Goal: Task Accomplishment & Management: Manage account settings

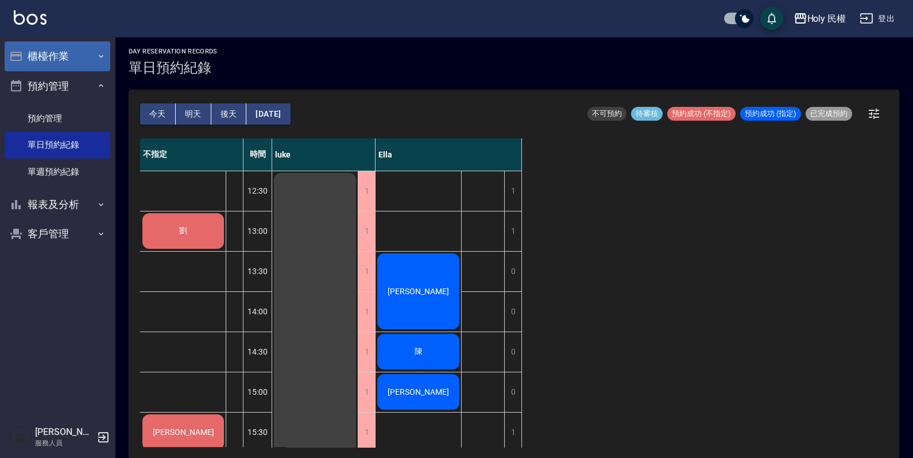
scroll to position [378, 0]
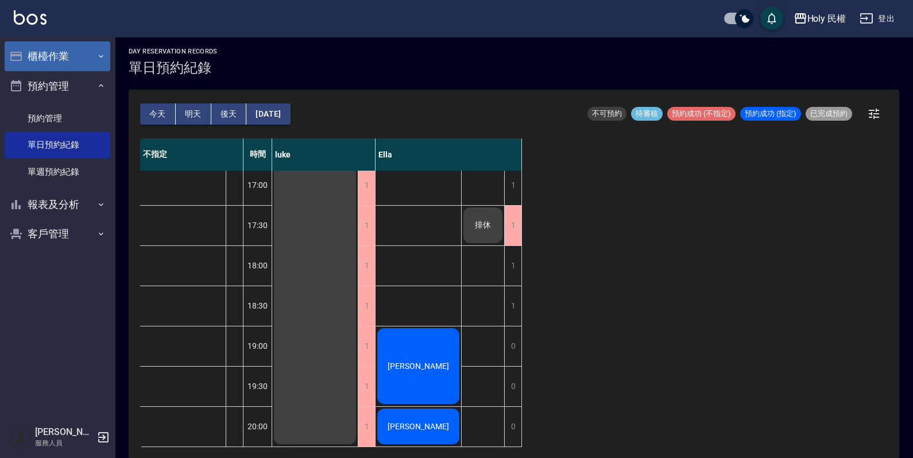
click at [72, 53] on button "櫃檯作業" at bounding box center [58, 56] width 106 height 30
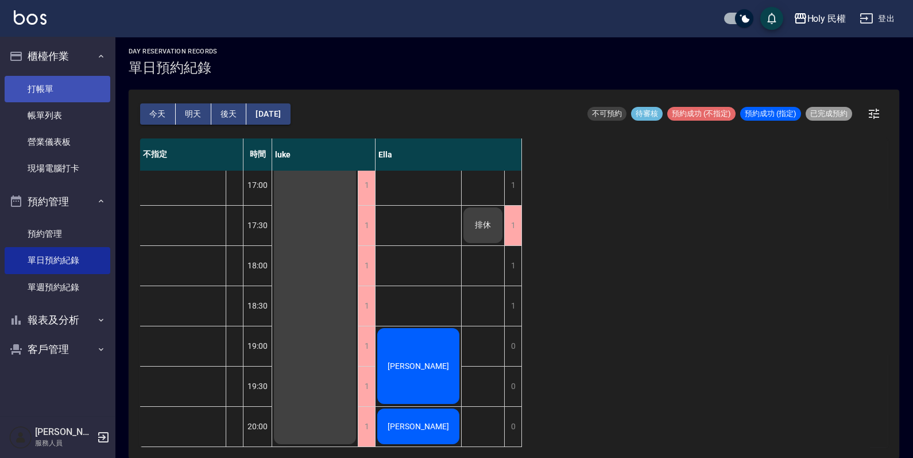
click at [71, 88] on link "打帳單" at bounding box center [58, 89] width 106 height 26
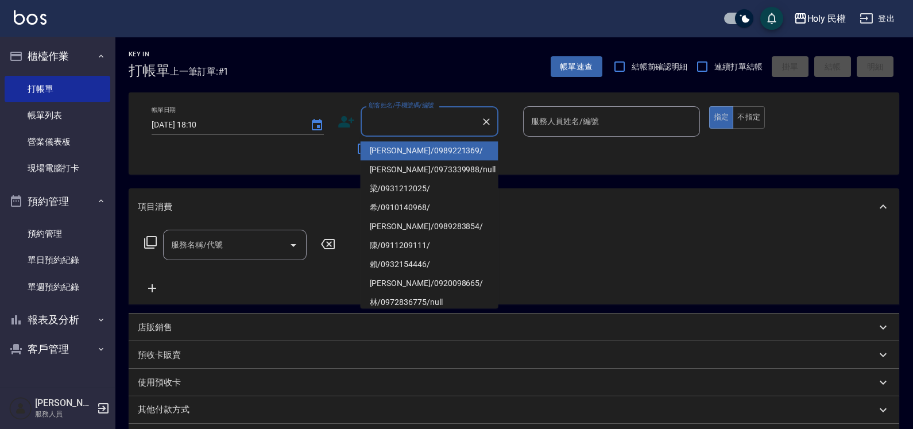
click at [439, 115] on input "顧客姓名/手機號碼/編號" at bounding box center [421, 121] width 110 height 20
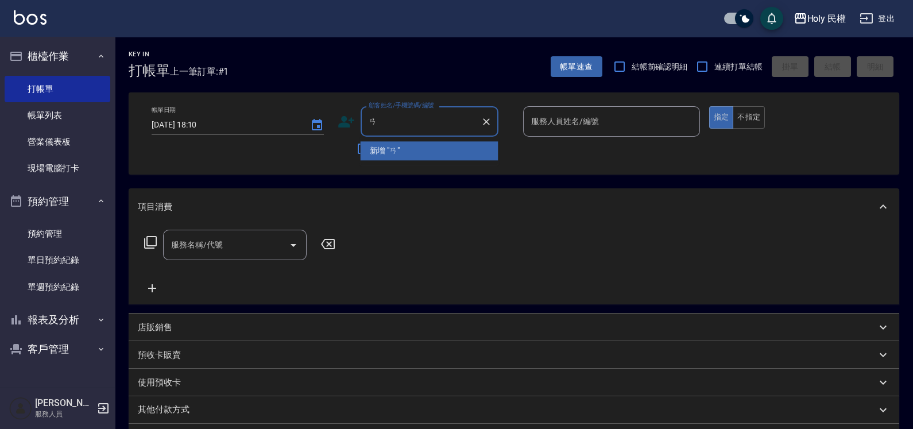
type input "ㄞ"
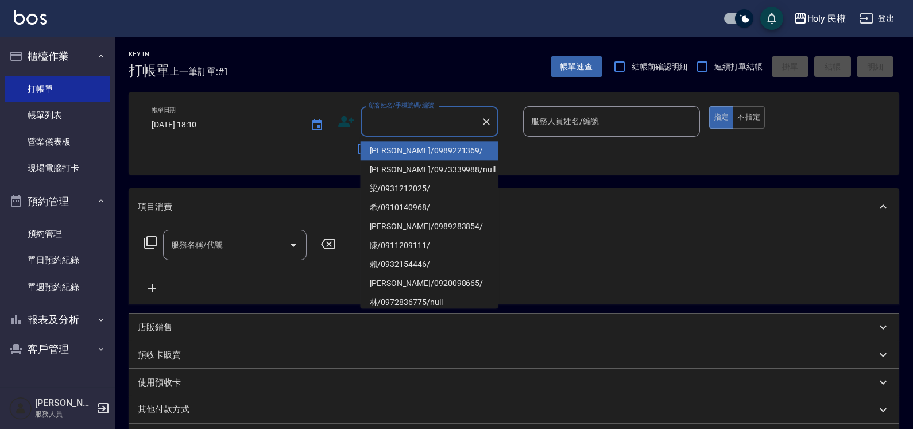
click at [345, 129] on icon at bounding box center [346, 121] width 17 height 17
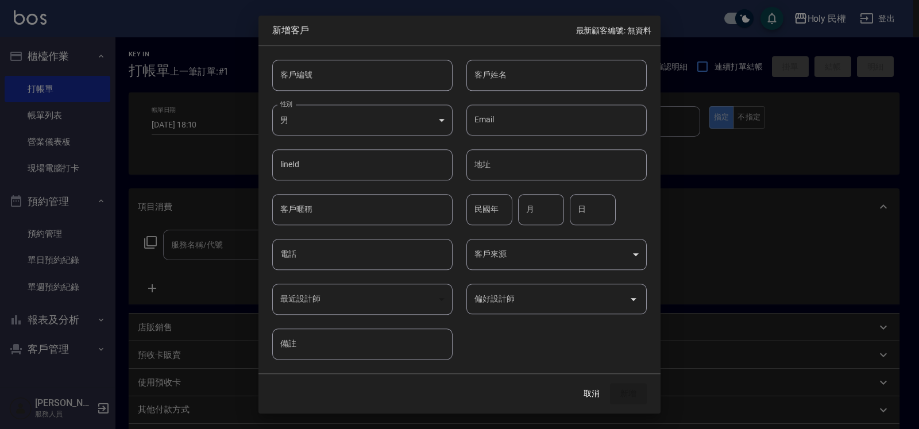
click at [518, 84] on input "客戶姓名" at bounding box center [556, 75] width 180 height 31
drag, startPoint x: 327, startPoint y: 280, endPoint x: 339, endPoint y: 270, distance: 15.1
click at [327, 280] on div "最近設計師 ​ 最近設計師" at bounding box center [355, 292] width 194 height 45
click at [339, 270] on input "電話" at bounding box center [362, 254] width 180 height 31
type input "0910873575"
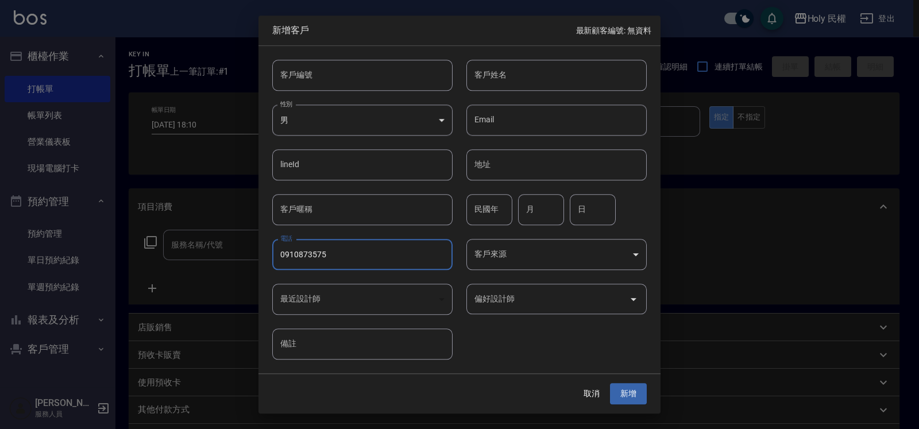
click at [524, 65] on input "客戶姓名" at bounding box center [556, 75] width 180 height 31
click at [537, 62] on input "客戶姓名" at bounding box center [556, 75] width 180 height 31
type input "立"
type input "[PERSON_NAME]"
click at [630, 404] on button "新增" at bounding box center [628, 394] width 37 height 21
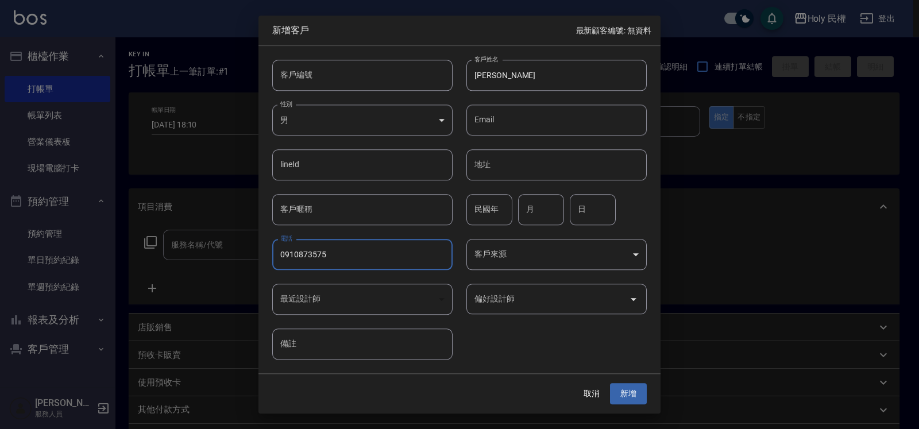
drag, startPoint x: 280, startPoint y: 260, endPoint x: 327, endPoint y: 262, distance: 47.2
click at [327, 262] on input "0910873575" at bounding box center [362, 254] width 180 height 31
click at [589, 397] on button "取消" at bounding box center [591, 394] width 37 height 21
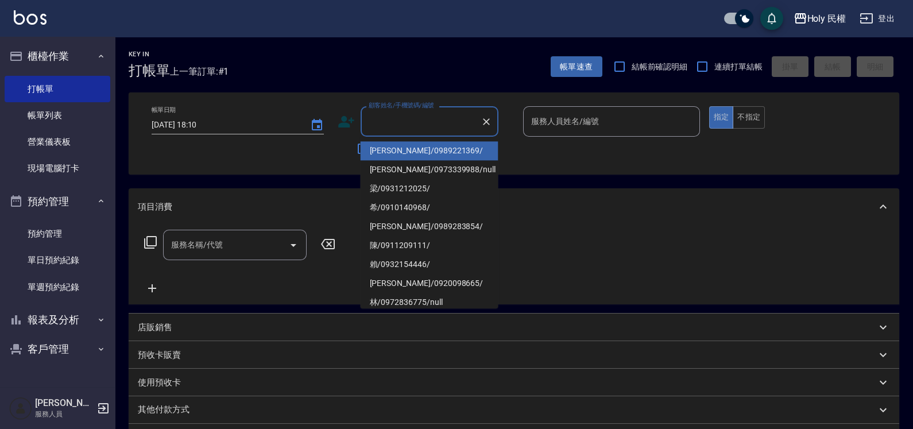
paste input "0910873575"
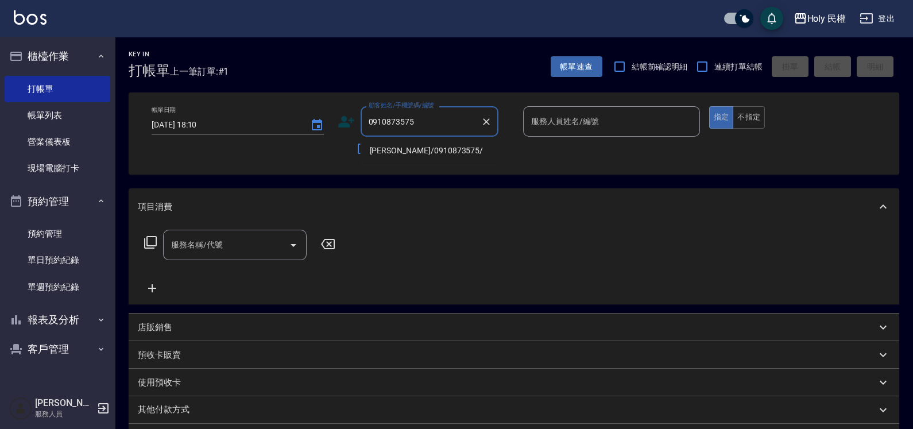
click at [441, 152] on li "李/0910873575/" at bounding box center [430, 150] width 138 height 19
type input "李/0910873575/"
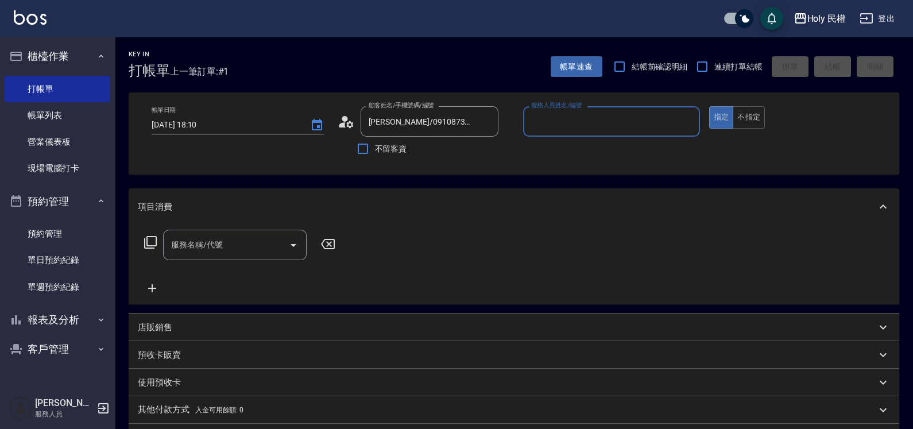
click at [583, 118] on input "服務人員姓名/編號" at bounding box center [611, 121] width 167 height 20
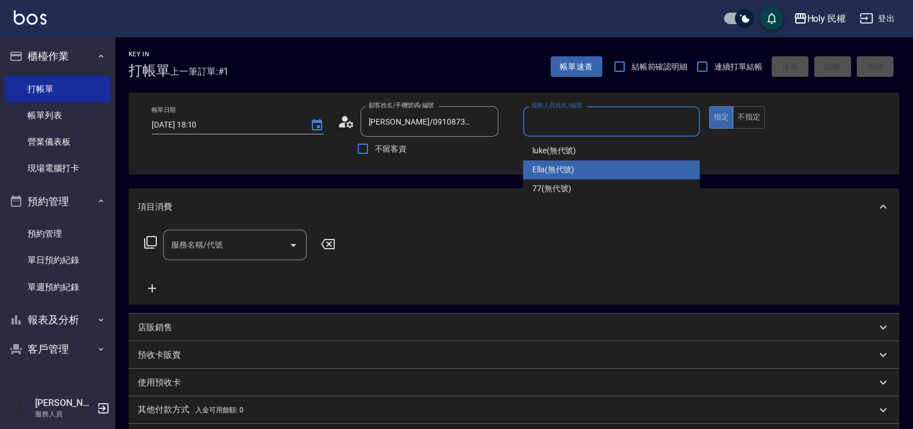
click at [586, 164] on div "Ella (無代號)" at bounding box center [611, 169] width 177 height 19
type input "Ella(無代號)"
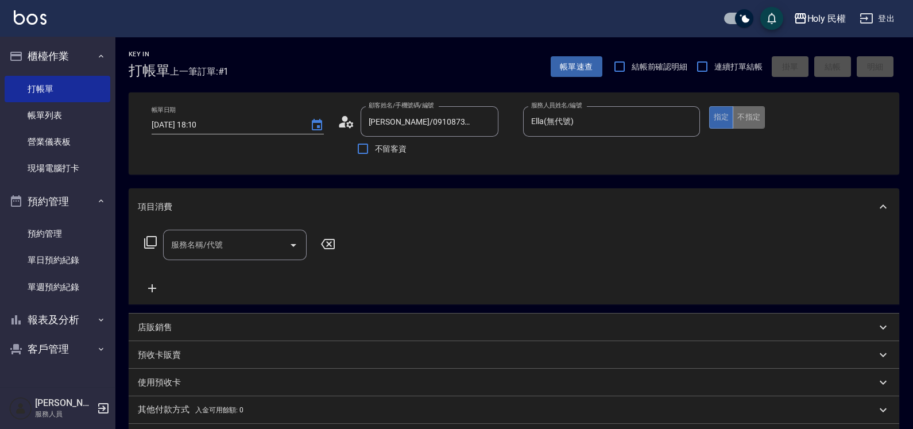
click at [761, 122] on button "不指定" at bounding box center [749, 117] width 32 height 22
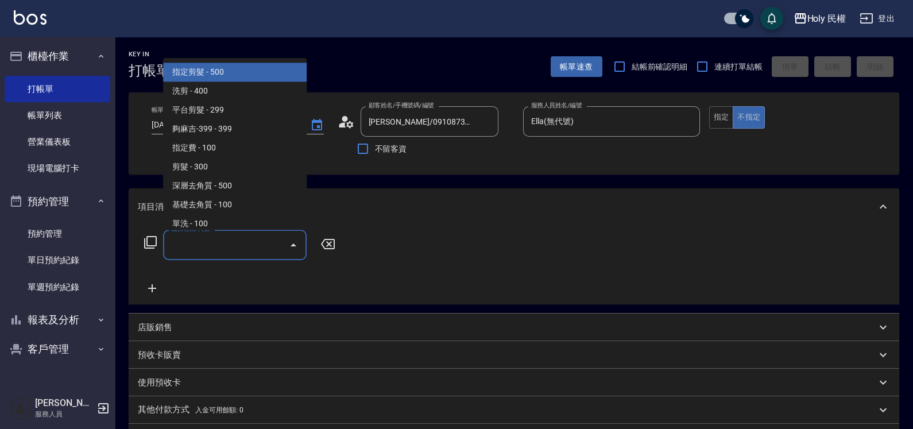
click at [224, 244] on input "服務名稱/代號" at bounding box center [226, 245] width 116 height 20
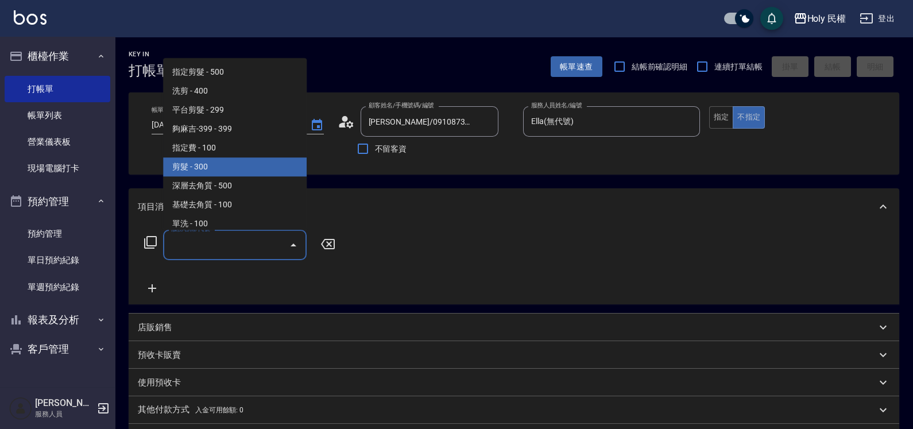
click at [201, 158] on span "剪髮 - 300" at bounding box center [235, 167] width 144 height 19
type input "剪髮(C02)"
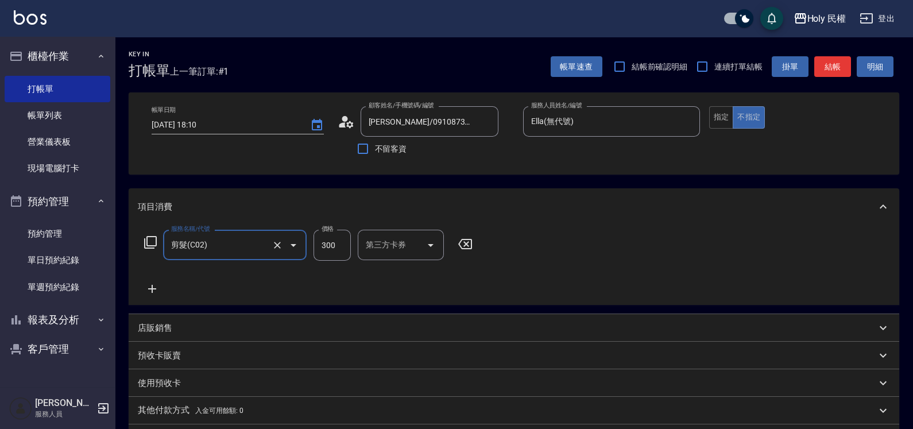
scroll to position [151, 0]
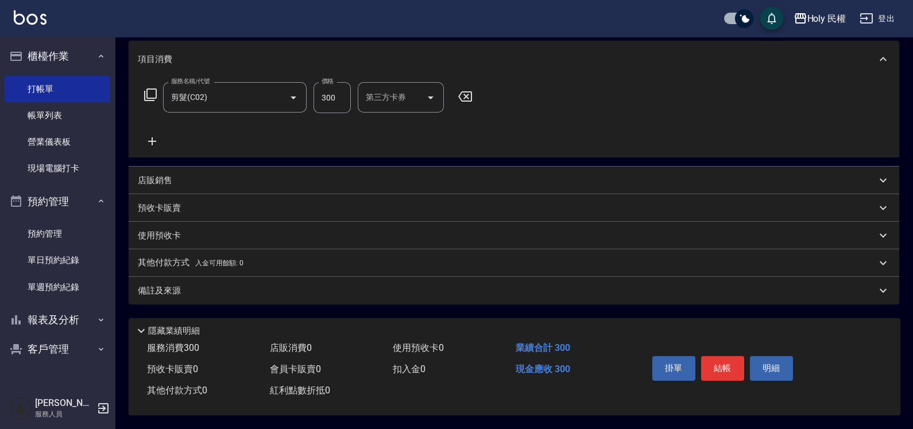
click at [729, 300] on div "備註及來源" at bounding box center [514, 291] width 771 height 28
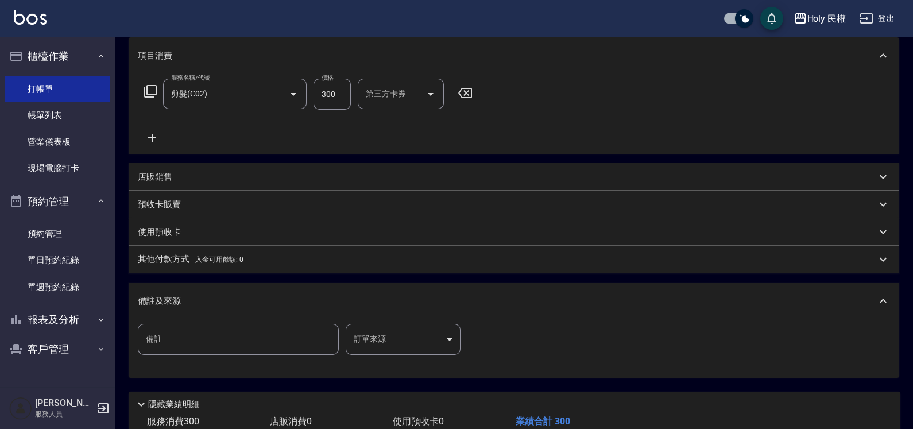
click at [425, 327] on body "Holy 民權 登出 櫃檯作業 打帳單 帳單列表 營業儀表板 現場電腦打卡 預約管理 預約管理 單日預約紀錄 單週預約紀錄 報表及分析 報表目錄 店家日報表 …" at bounding box center [456, 176] width 913 height 654
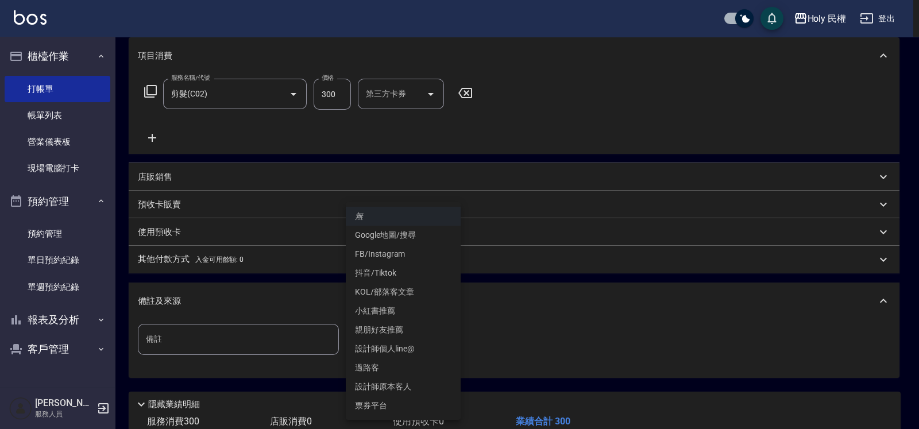
click at [400, 382] on li "設計師原本客人" at bounding box center [403, 386] width 115 height 19
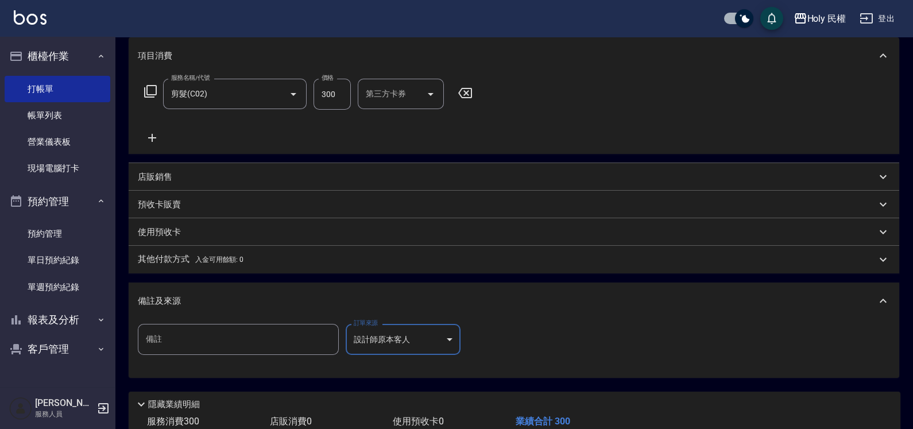
scroll to position [223, 0]
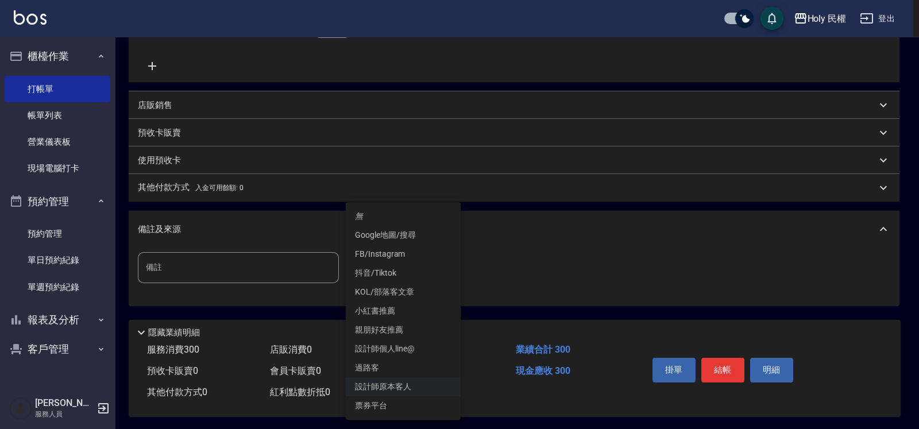
click at [392, 253] on body "Holy 民權 登出 櫃檯作業 打帳單 帳單列表 營業儀表板 現場電腦打卡 預約管理 預約管理 單日預約紀錄 單週預約紀錄 報表及分析 報表目錄 店家日報表 …" at bounding box center [459, 104] width 919 height 654
click at [403, 364] on li "過路客" at bounding box center [403, 367] width 115 height 19
type input "過路客"
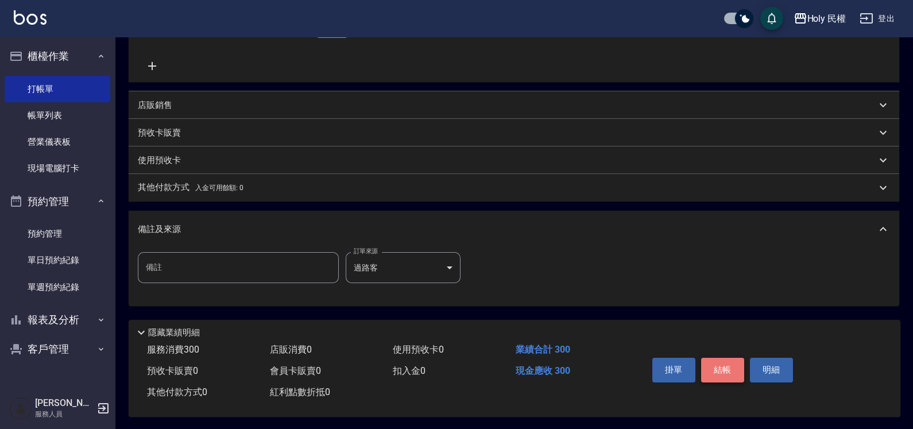
click at [734, 370] on button "結帳" at bounding box center [722, 370] width 43 height 24
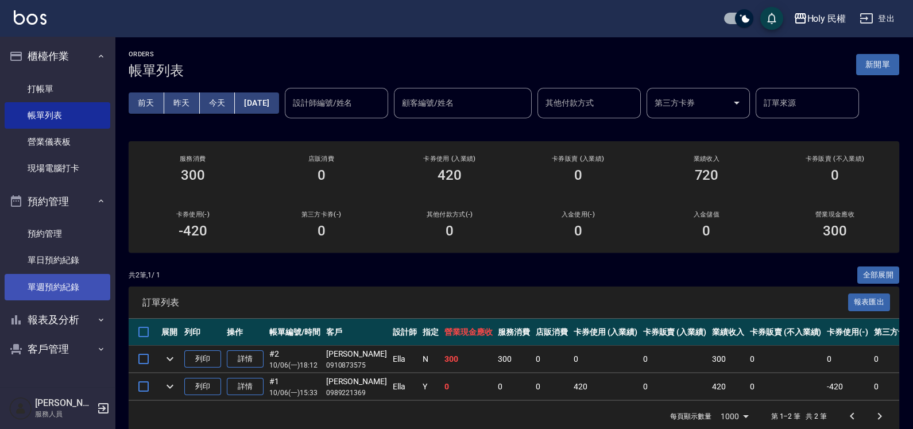
drag, startPoint x: 47, startPoint y: 254, endPoint x: 47, endPoint y: 283, distance: 28.7
click at [47, 254] on link "單日預約紀錄" at bounding box center [58, 260] width 106 height 26
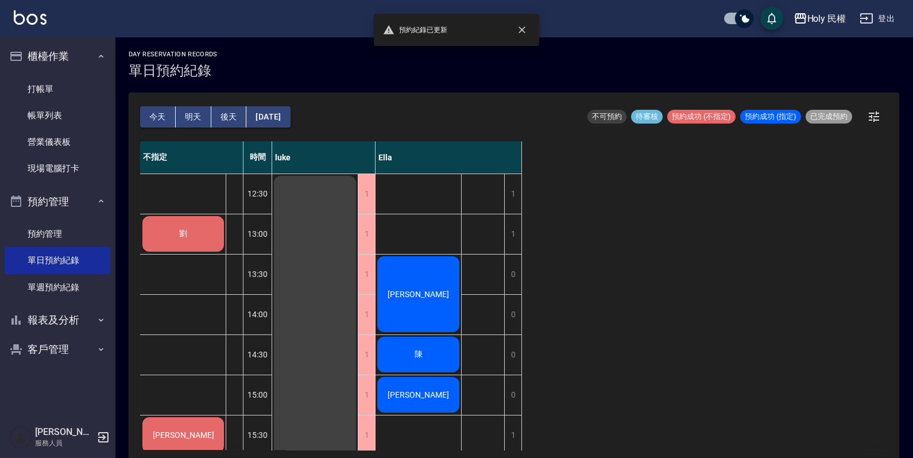
click at [175, 229] on div "劉" at bounding box center [183, 233] width 85 height 39
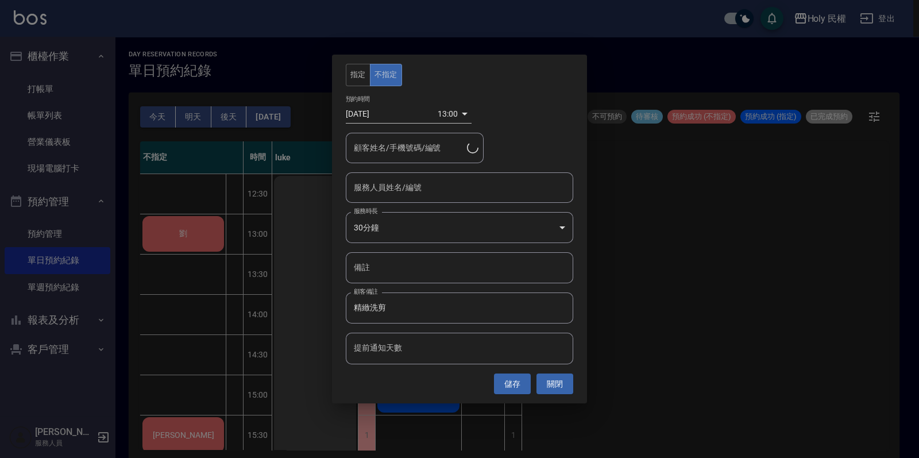
type input "劉/0978033112/"
click at [412, 187] on input "服務人員姓名/編號" at bounding box center [459, 187] width 217 height 20
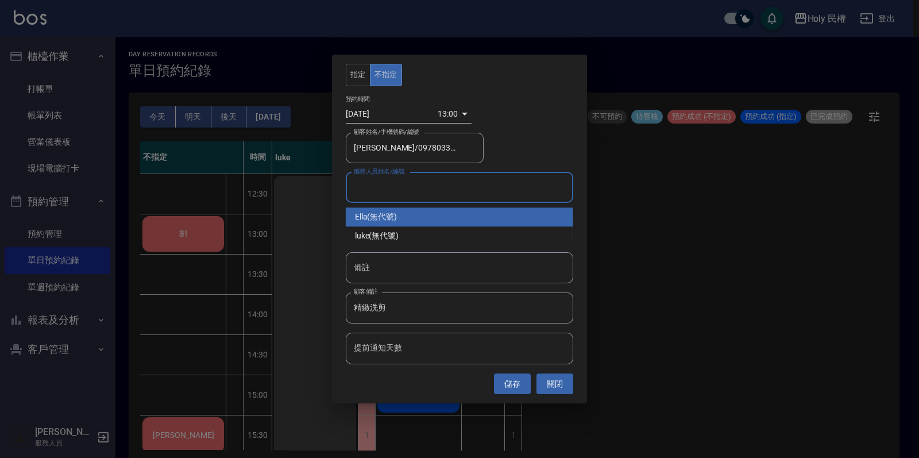
click at [410, 209] on div "Ella (無代號)" at bounding box center [459, 216] width 227 height 19
type input "Ella(無代號)"
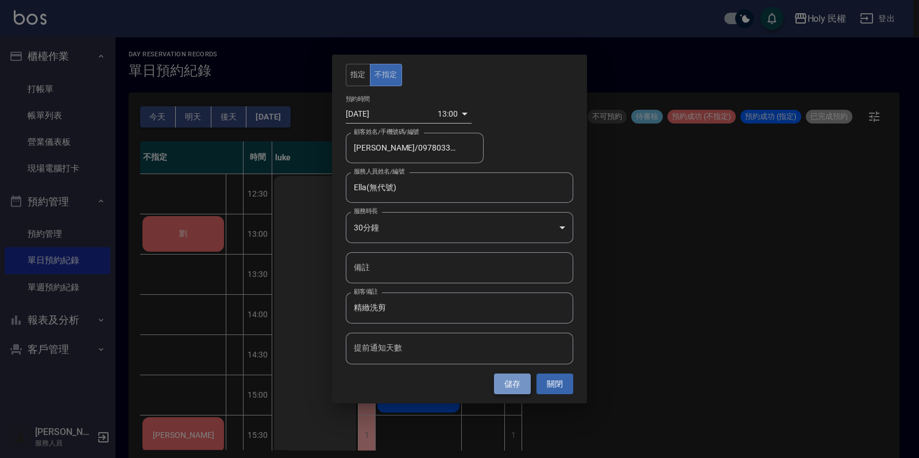
click at [524, 380] on button "儲存" at bounding box center [512, 383] width 37 height 21
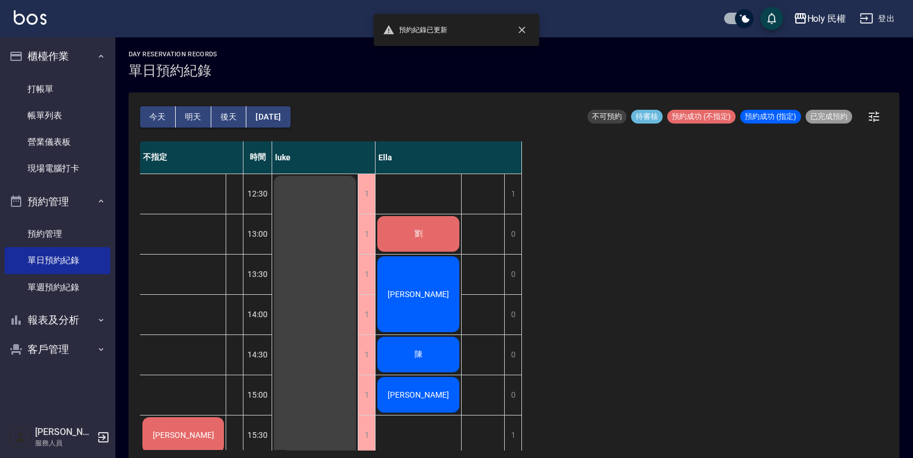
click at [408, 227] on div "劉" at bounding box center [419, 233] width 86 height 39
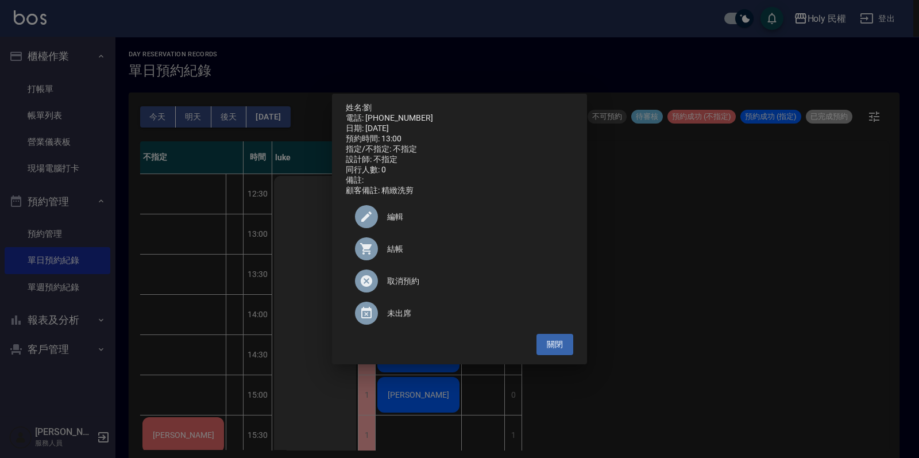
click at [406, 245] on div "結帳" at bounding box center [459, 249] width 227 height 32
click at [548, 350] on button "關閉" at bounding box center [554, 344] width 37 height 21
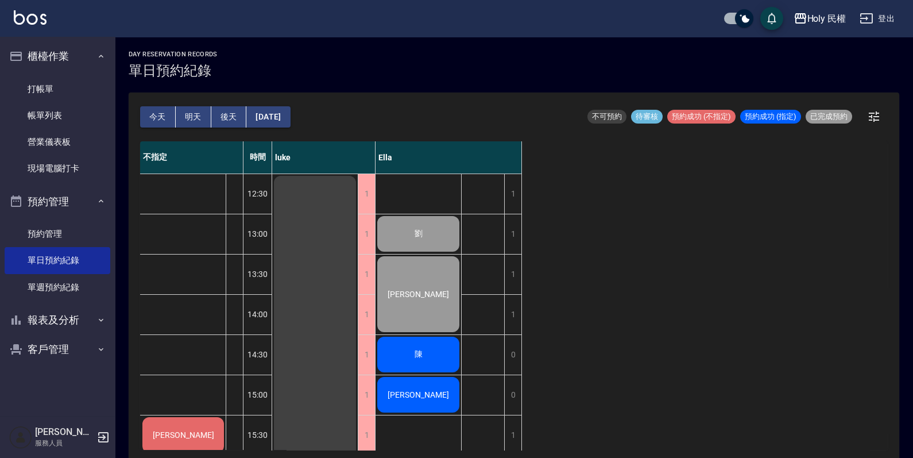
click at [408, 341] on div "陳" at bounding box center [419, 354] width 86 height 39
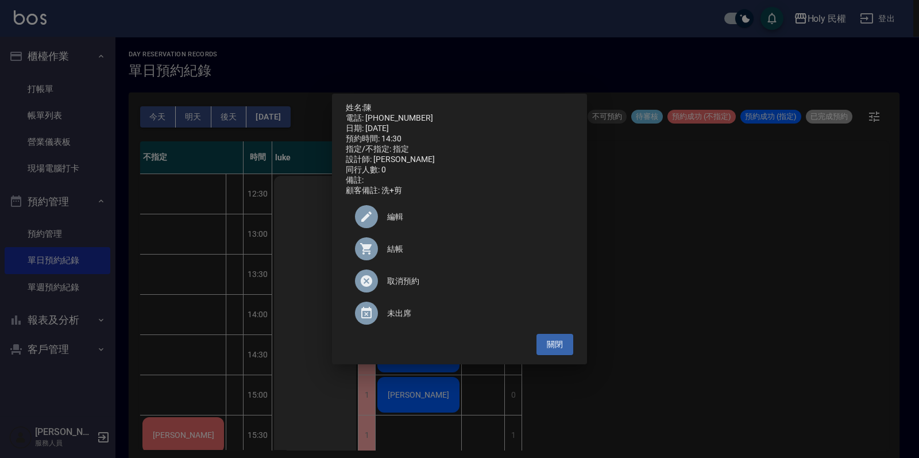
click at [379, 247] on div at bounding box center [371, 248] width 32 height 23
click at [565, 349] on button "關閉" at bounding box center [554, 344] width 37 height 21
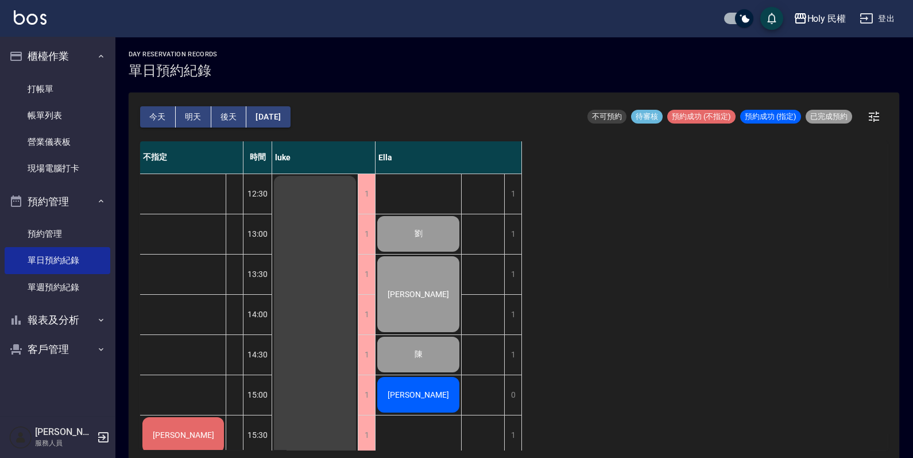
scroll to position [71, 0]
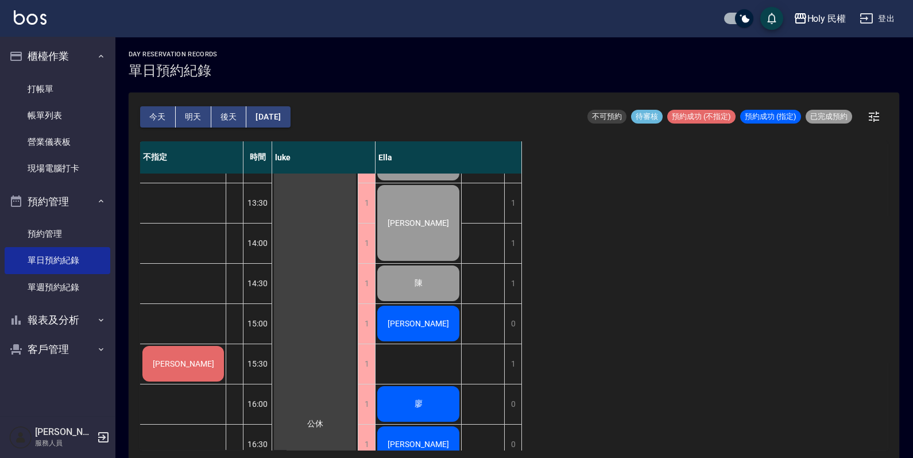
click at [189, 373] on div "[PERSON_NAME]" at bounding box center [183, 363] width 85 height 39
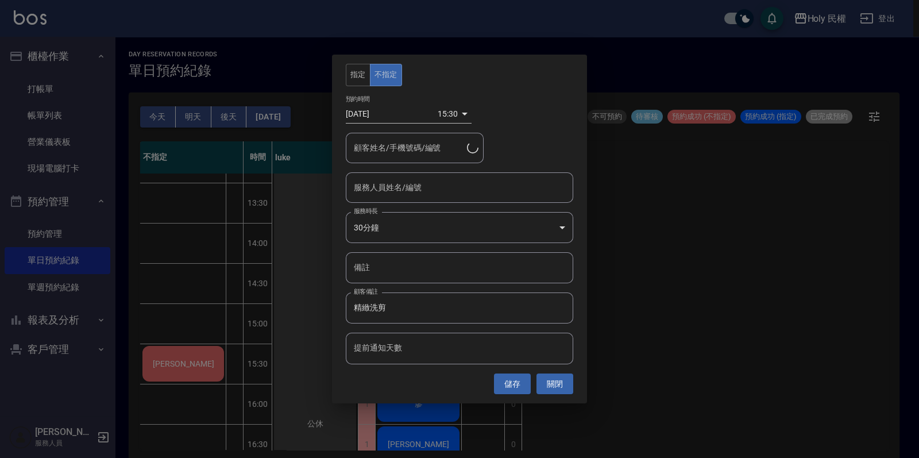
type input "Vincent Yeh/0973339988"
click at [399, 187] on input "服務人員姓名/編號" at bounding box center [459, 187] width 217 height 20
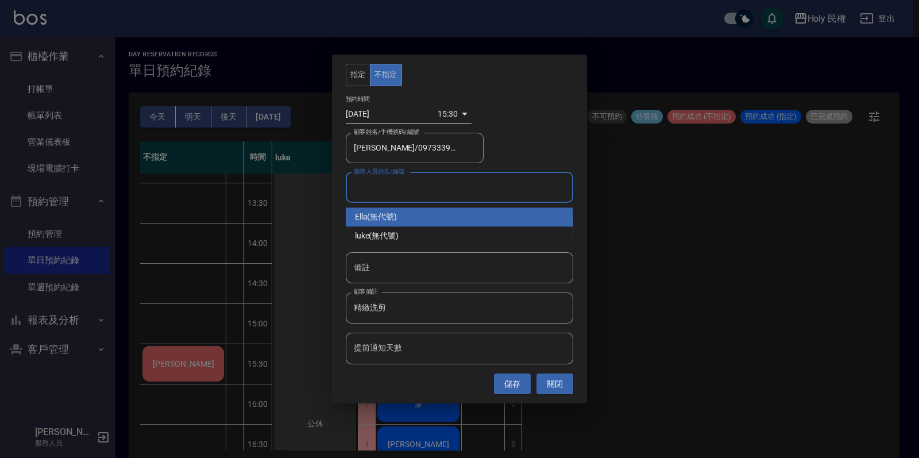
click at [400, 221] on div "Ella (無代號)" at bounding box center [459, 216] width 227 height 19
type input "Ella(無代號)"
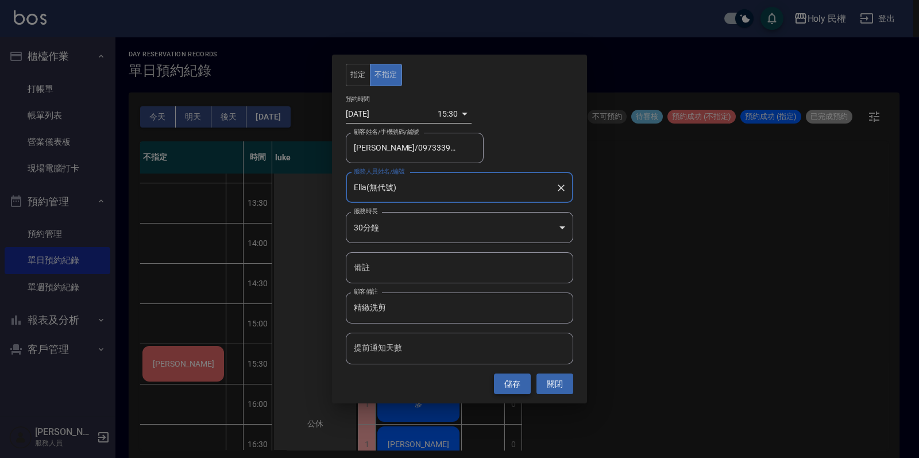
click at [504, 376] on button "儲存" at bounding box center [512, 383] width 37 height 21
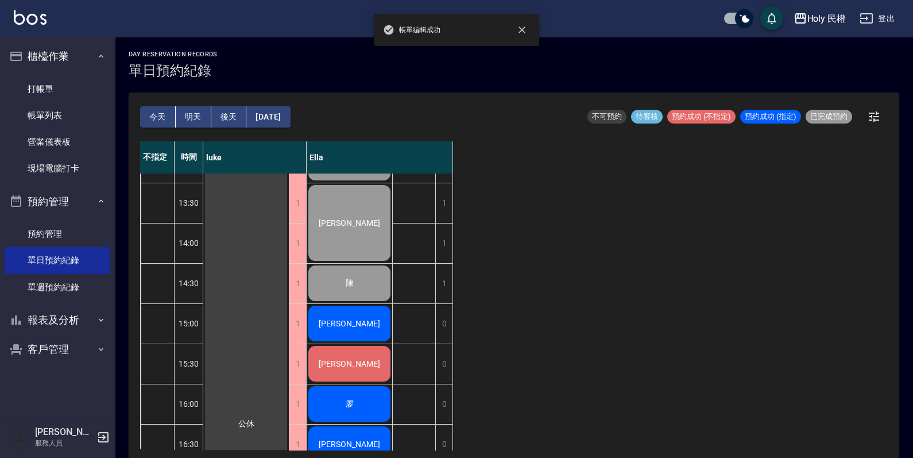
click at [349, 364] on span "[PERSON_NAME]" at bounding box center [349, 363] width 66 height 9
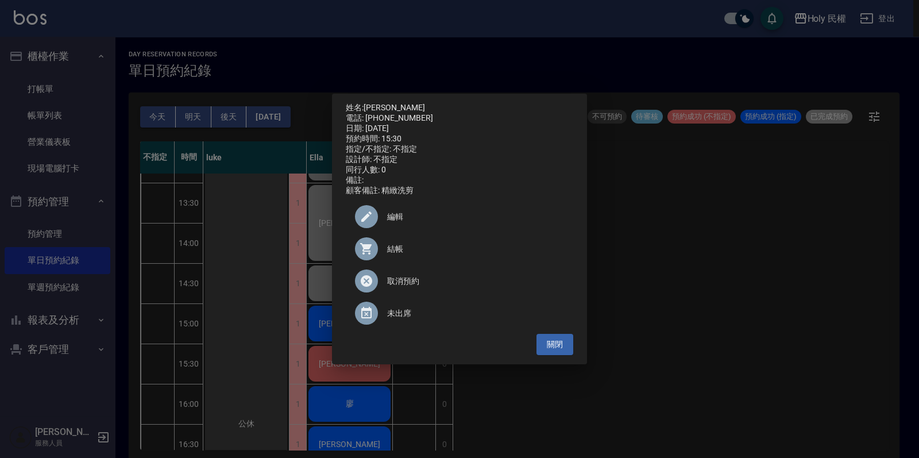
click at [402, 243] on div "結帳" at bounding box center [459, 249] width 227 height 32
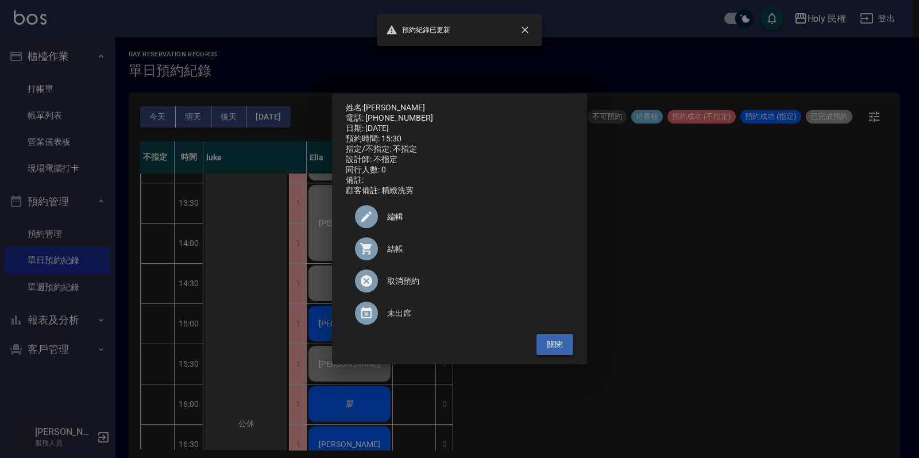
drag, startPoint x: 565, startPoint y: 343, endPoint x: 514, endPoint y: 360, distance: 53.6
click at [561, 345] on button "關閉" at bounding box center [554, 344] width 37 height 21
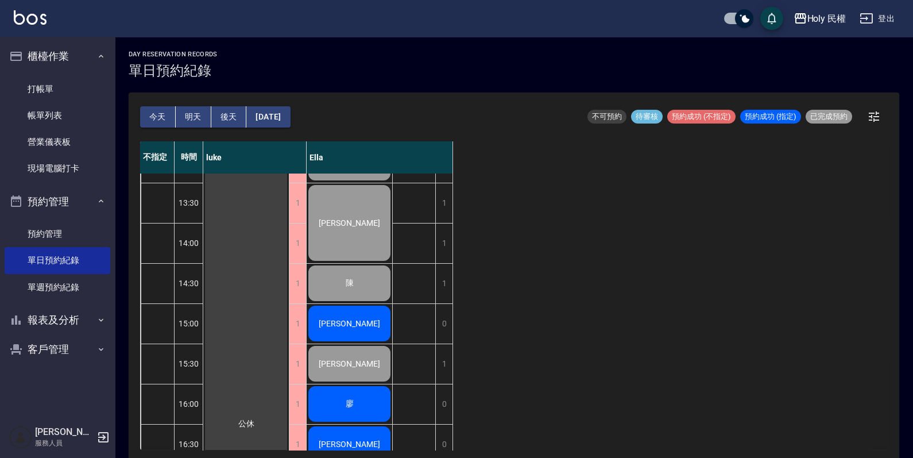
click at [339, 396] on div "廖" at bounding box center [350, 403] width 86 height 39
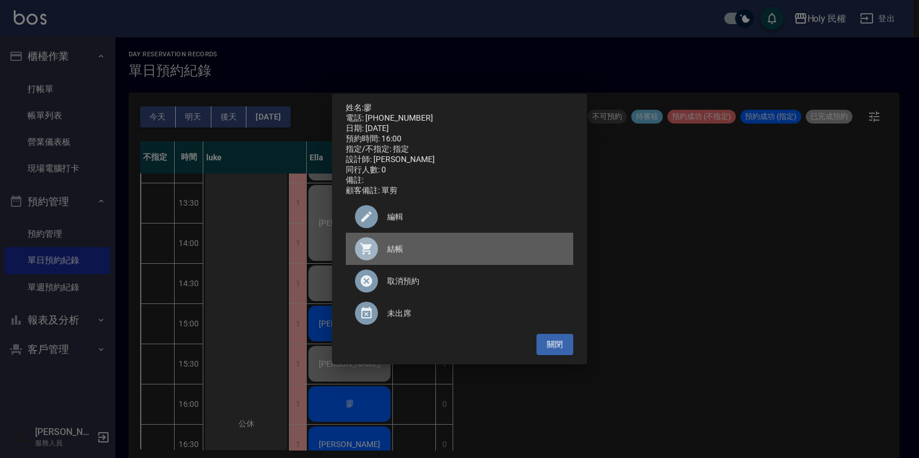
click at [371, 249] on icon at bounding box center [367, 249] width 14 height 14
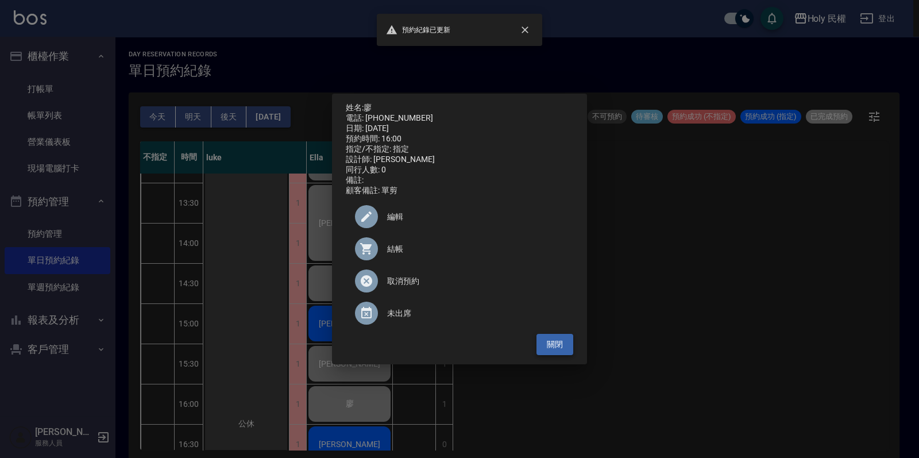
click at [551, 345] on button "關閉" at bounding box center [554, 344] width 37 height 21
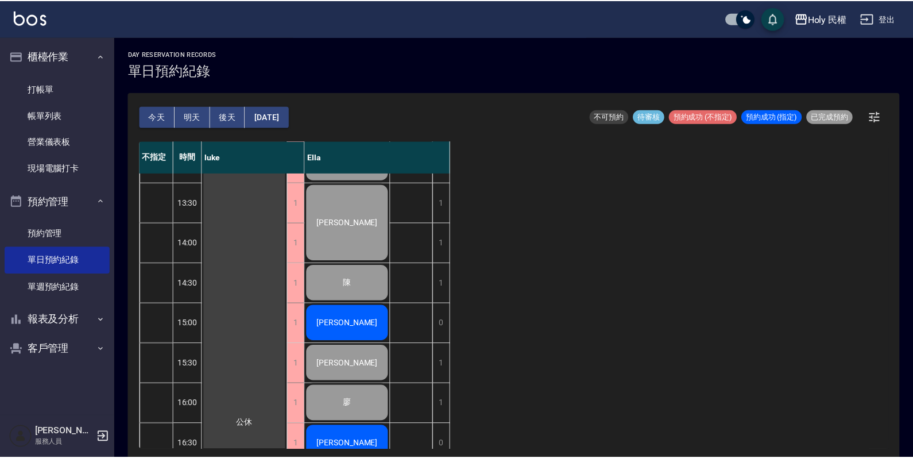
scroll to position [215, 0]
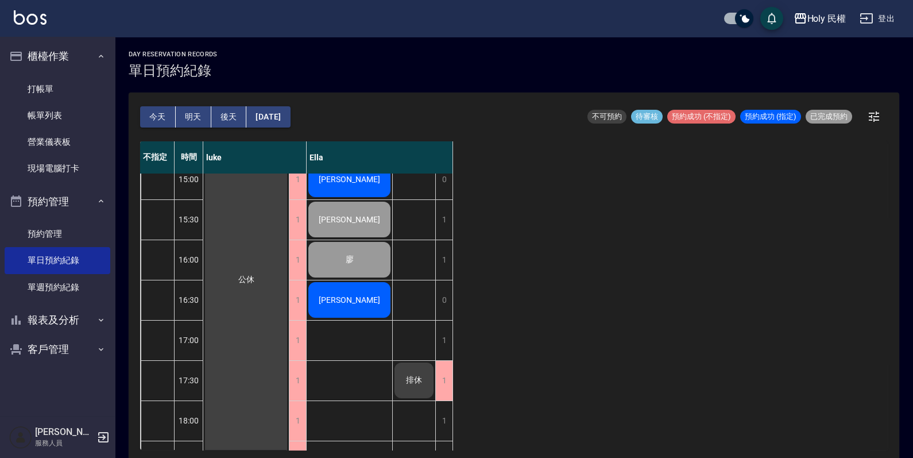
click at [379, 300] on div "楊" at bounding box center [350, 299] width 86 height 39
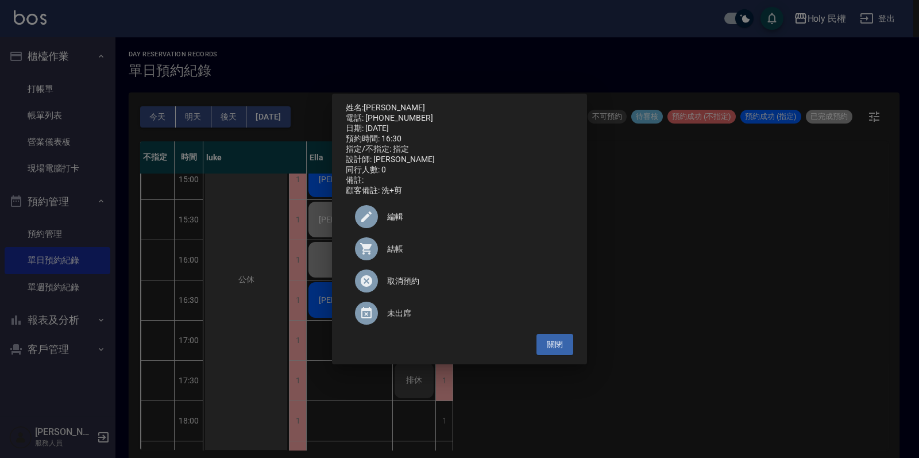
click at [387, 261] on div "結帳" at bounding box center [459, 249] width 227 height 32
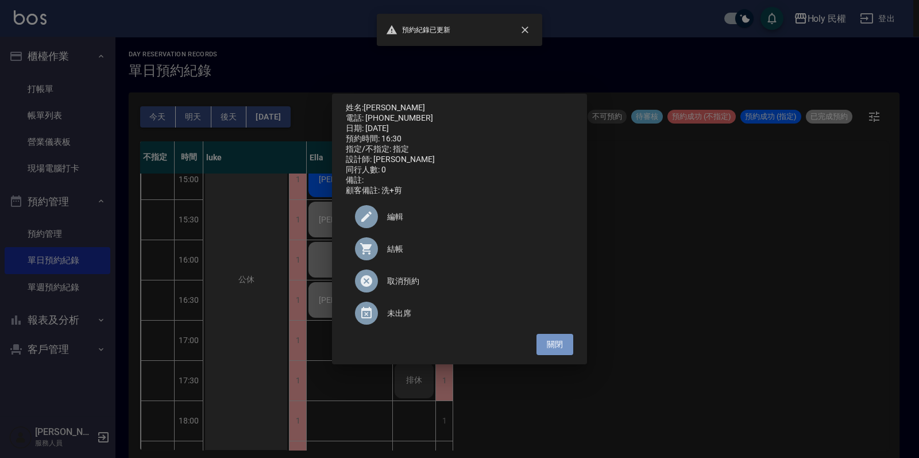
drag, startPoint x: 543, startPoint y: 349, endPoint x: 486, endPoint y: 368, distance: 59.9
click at [538, 349] on button "關閉" at bounding box center [554, 344] width 37 height 21
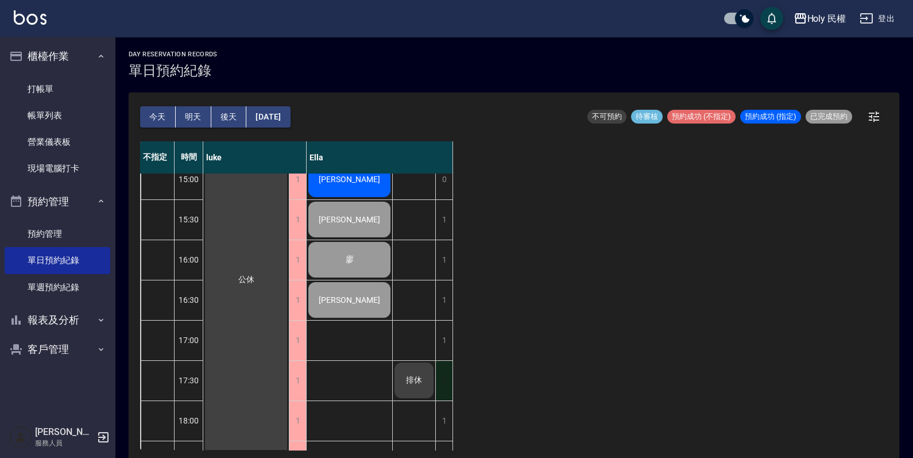
click at [446, 377] on div "1" at bounding box center [443, 381] width 17 height 40
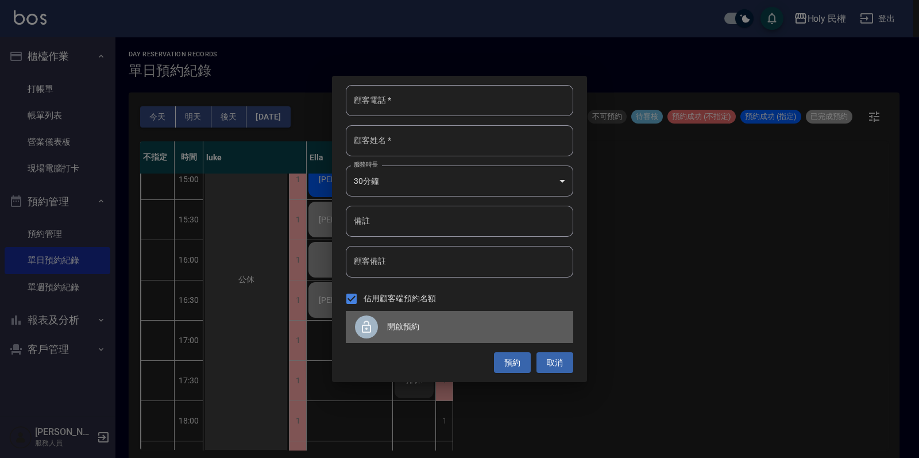
click at [493, 325] on span "開啟預約" at bounding box center [475, 326] width 177 height 12
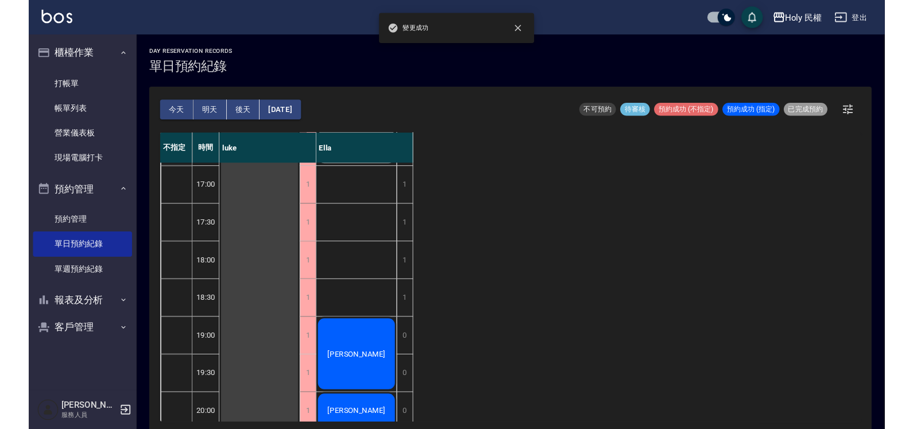
scroll to position [378, 0]
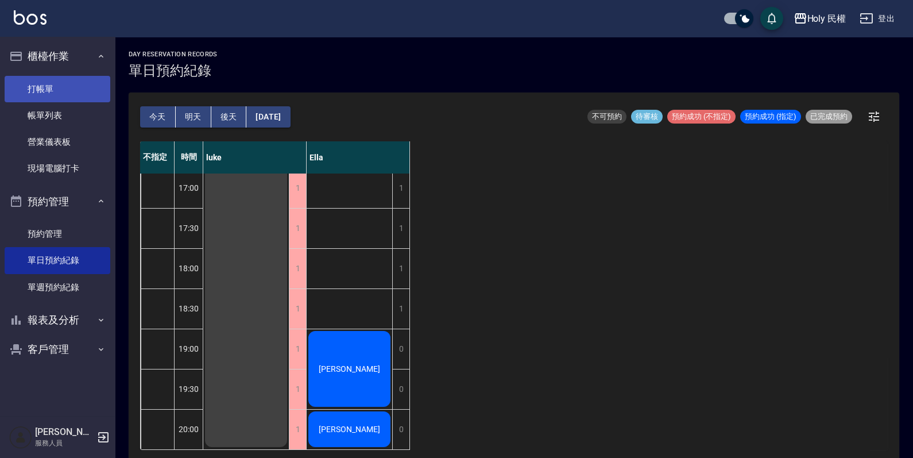
drag, startPoint x: 14, startPoint y: 92, endPoint x: 14, endPoint y: 79, distance: 13.2
click at [14, 91] on link "打帳單" at bounding box center [58, 89] width 106 height 26
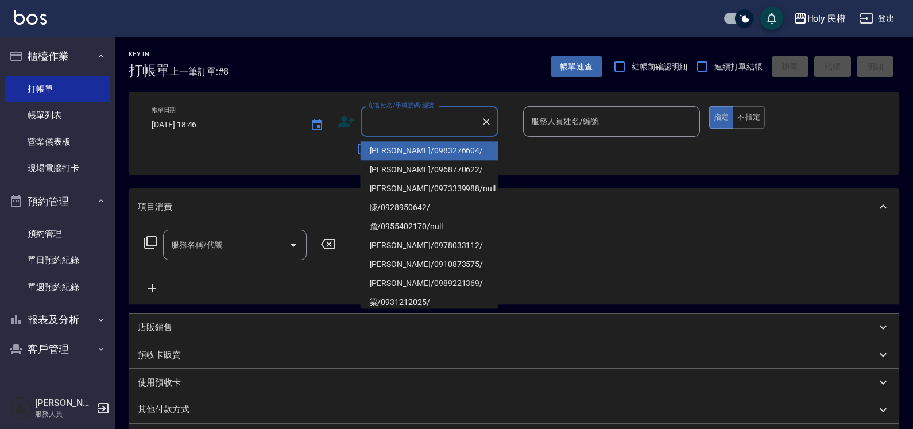
click at [447, 115] on input "顧客姓名/手機號碼/編號" at bounding box center [421, 121] width 110 height 20
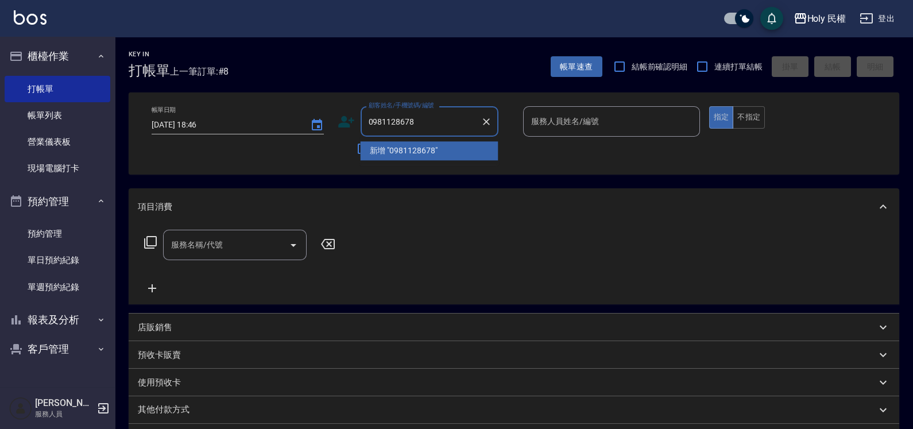
click at [385, 123] on input "0981128678" at bounding box center [421, 121] width 110 height 20
drag, startPoint x: 388, startPoint y: 118, endPoint x: 359, endPoint y: 120, distance: 28.8
click at [361, 120] on div "0981128678 顧客姓名/手機號碼/編號" at bounding box center [430, 121] width 138 height 30
click at [423, 126] on input "128678" at bounding box center [421, 121] width 110 height 20
click at [379, 117] on input "128678" at bounding box center [421, 121] width 110 height 20
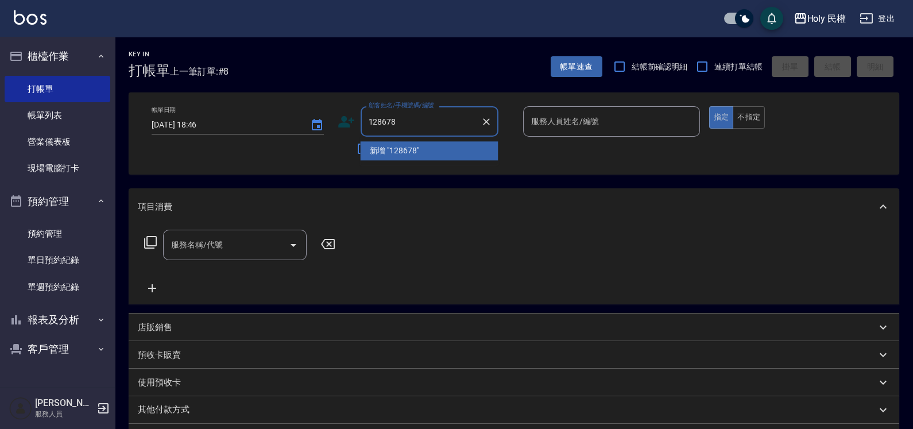
drag, startPoint x: 381, startPoint y: 119, endPoint x: 357, endPoint y: 121, distance: 24.2
click at [357, 121] on div "顧客姓名/手機號碼/編號 128678 顧客姓名/手機號碼/編號" at bounding box center [426, 121] width 177 height 30
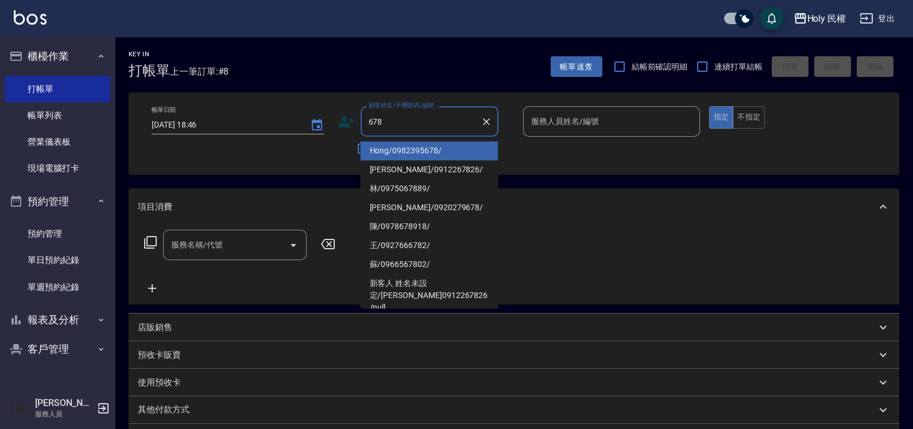
click at [398, 126] on input "678" at bounding box center [421, 121] width 110 height 20
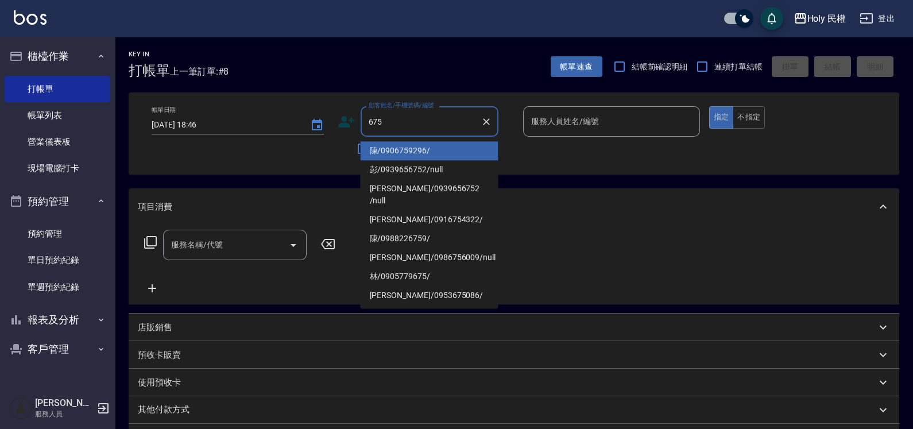
drag, startPoint x: 371, startPoint y: 121, endPoint x: 412, endPoint y: 115, distance: 41.2
click at [412, 115] on input "675" at bounding box center [421, 121] width 110 height 20
drag, startPoint x: 403, startPoint y: 115, endPoint x: 345, endPoint y: 116, distance: 58.0
click at [345, 116] on div "顧客姓名/手機號碼/編號 675 顧客姓名/手機號碼/編號" at bounding box center [426, 121] width 177 height 30
type input "0910873575"
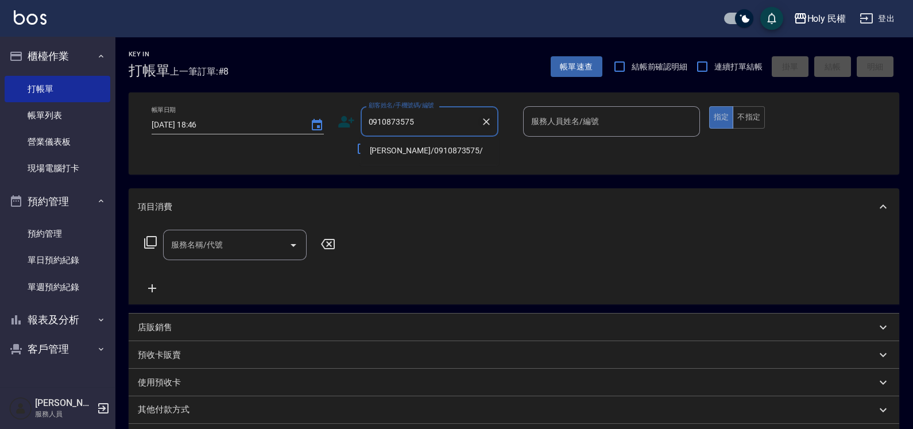
click at [482, 120] on icon "Clear" at bounding box center [486, 121] width 11 height 11
click at [382, 123] on input "128675" at bounding box center [421, 121] width 110 height 20
drag, startPoint x: 381, startPoint y: 123, endPoint x: 361, endPoint y: 122, distance: 20.1
click at [361, 122] on div "128675 顧客姓名/手機號碼/編號" at bounding box center [430, 121] width 138 height 30
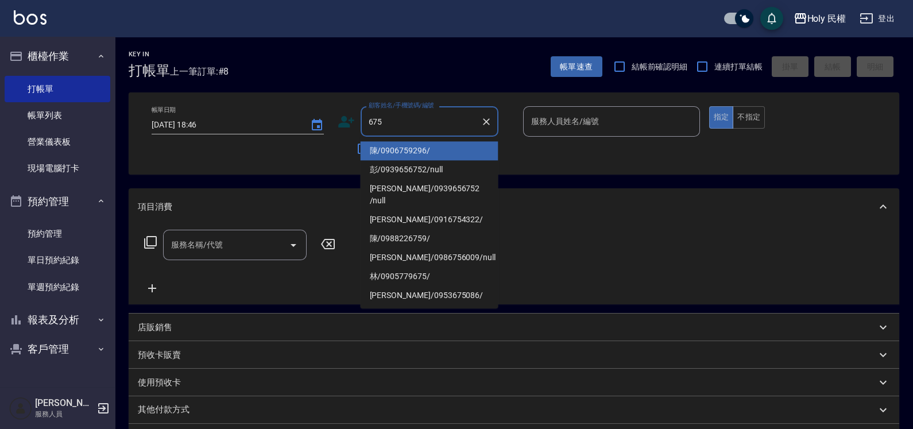
click at [443, 122] on input "675" at bounding box center [421, 121] width 110 height 20
click at [370, 119] on input "675" at bounding box center [421, 121] width 110 height 20
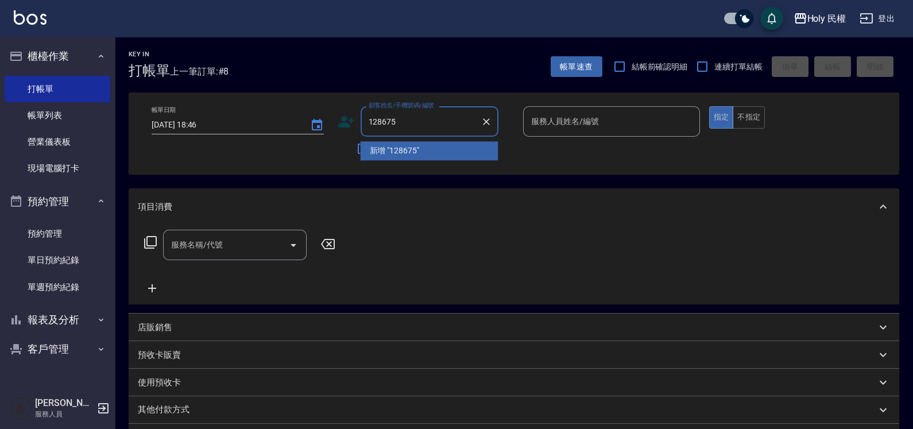
click at [439, 113] on input "128675" at bounding box center [421, 121] width 110 height 20
click at [366, 123] on input "128675" at bounding box center [421, 121] width 110 height 20
drag, startPoint x: 411, startPoint y: 123, endPoint x: 379, endPoint y: 123, distance: 32.7
click at [379, 123] on input "81128675" at bounding box center [421, 121] width 110 height 20
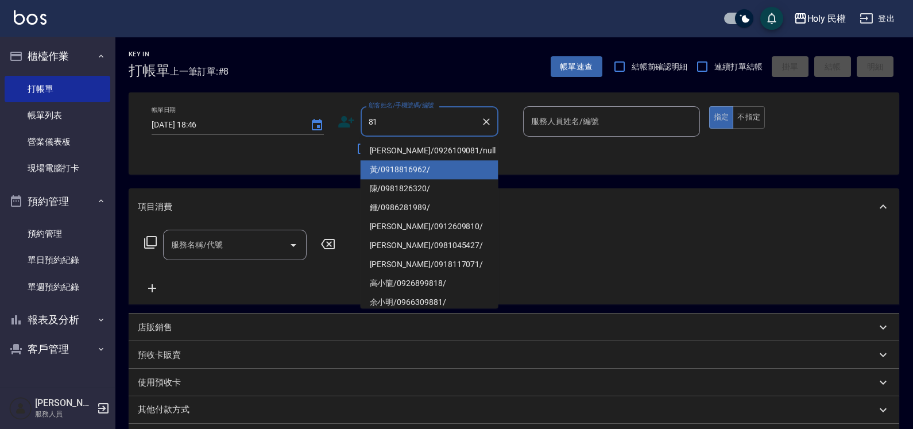
type input "8"
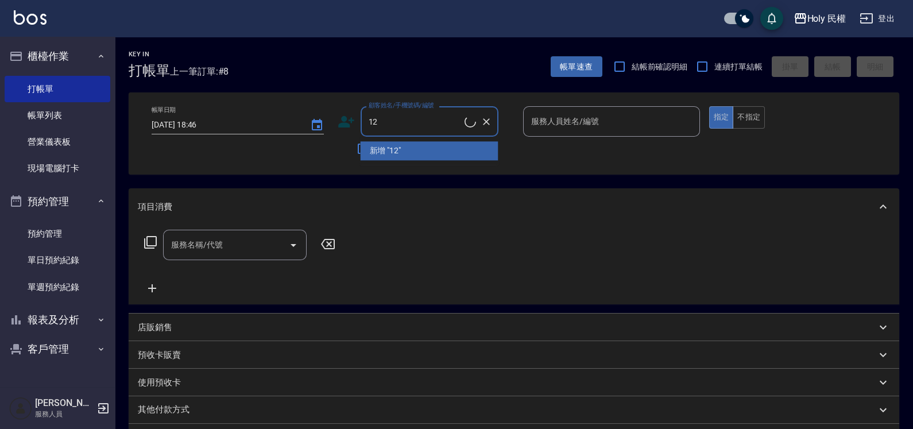
type input "128"
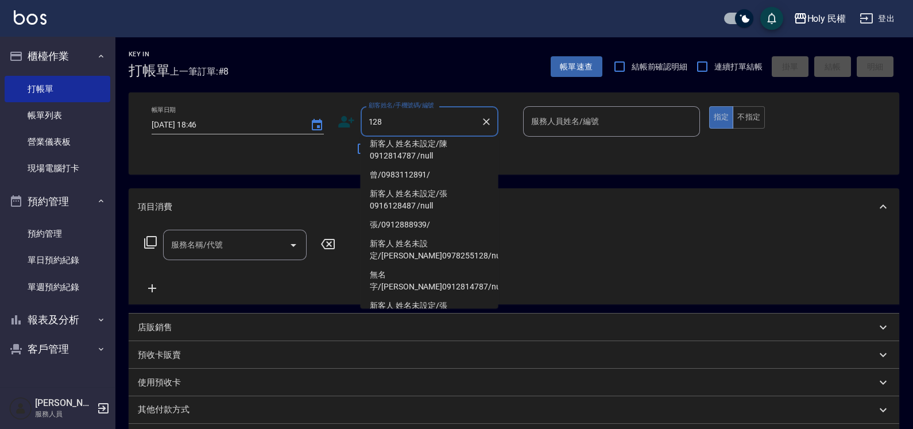
scroll to position [283, 0]
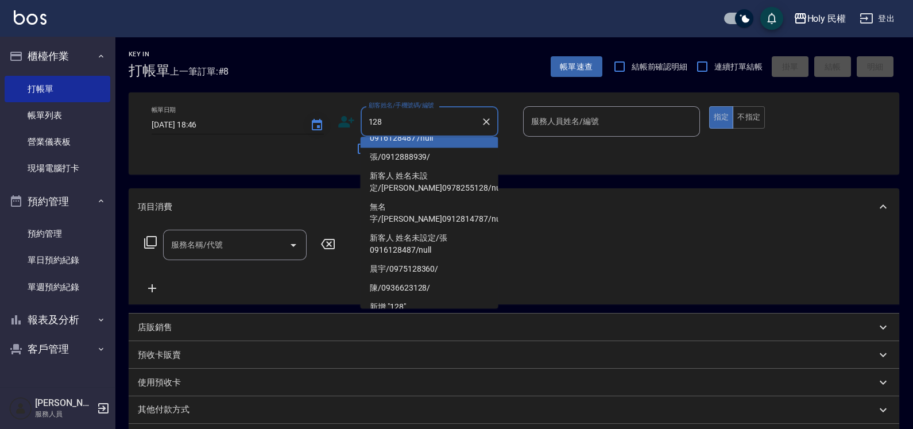
drag, startPoint x: 410, startPoint y: 117, endPoint x: 310, endPoint y: 121, distance: 99.4
click at [310, 121] on div "帳單日期 2025/10/06 18:46 顧客姓名/手機號碼/編號 128 顧客姓名/手機號碼/編號 不留客資 服務人員姓名/編號 服務人員姓名/編號 指定…" at bounding box center [513, 133] width 743 height 55
click at [416, 115] on input "128" at bounding box center [421, 121] width 110 height 20
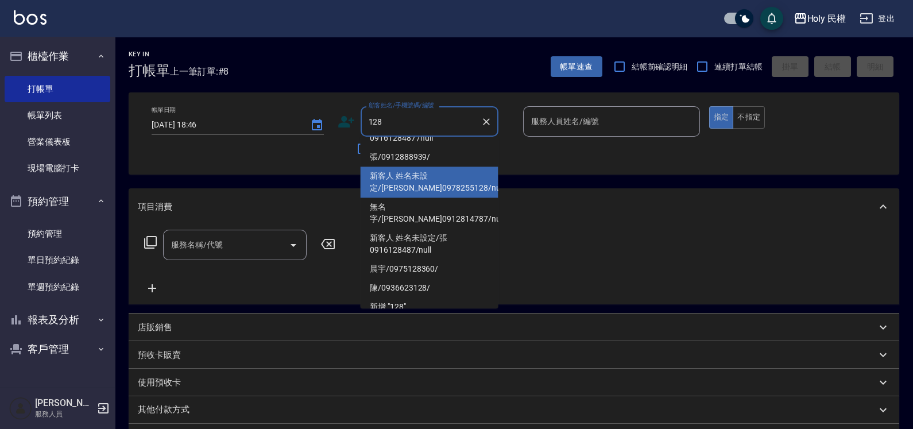
scroll to position [0, 0]
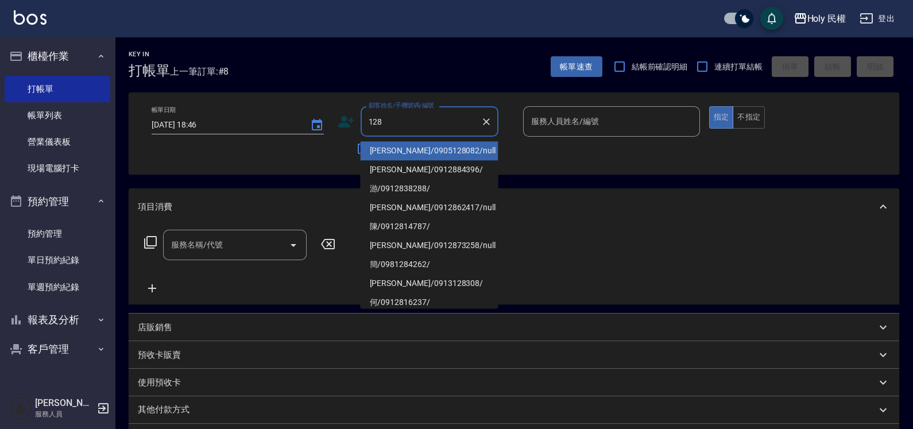
drag, startPoint x: 397, startPoint y: 112, endPoint x: 327, endPoint y: 112, distance: 69.5
click at [327, 112] on div "帳單日期 2025/10/06 18:46 顧客姓名/手機號碼/編號 128 顧客姓名/手機號碼/編號 不留客資 服務人員姓名/編號 服務人員姓名/編號 指定…" at bounding box center [513, 133] width 743 height 55
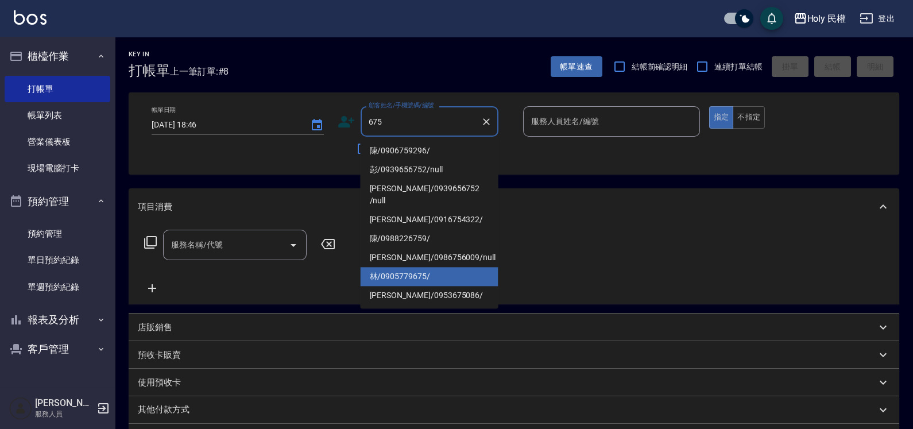
click at [437, 267] on li "林/0905779675/" at bounding box center [430, 276] width 138 height 19
type input "林/0905779675/"
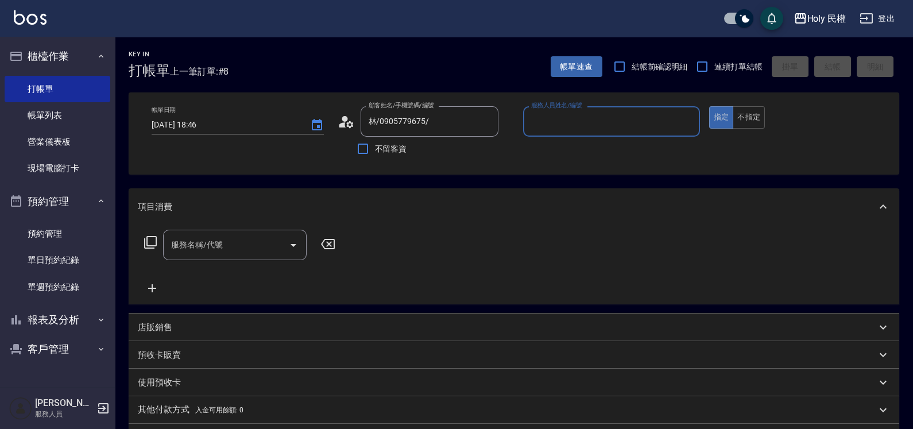
click at [599, 118] on input "服務人員姓名/編號" at bounding box center [611, 121] width 167 height 20
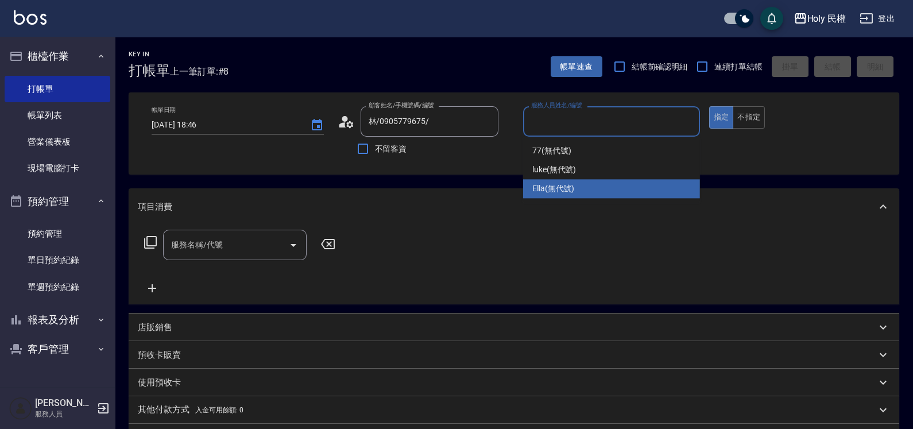
click at [571, 190] on span "Ella (無代號)" at bounding box center [553, 189] width 43 height 12
type input "Ella(無代號)"
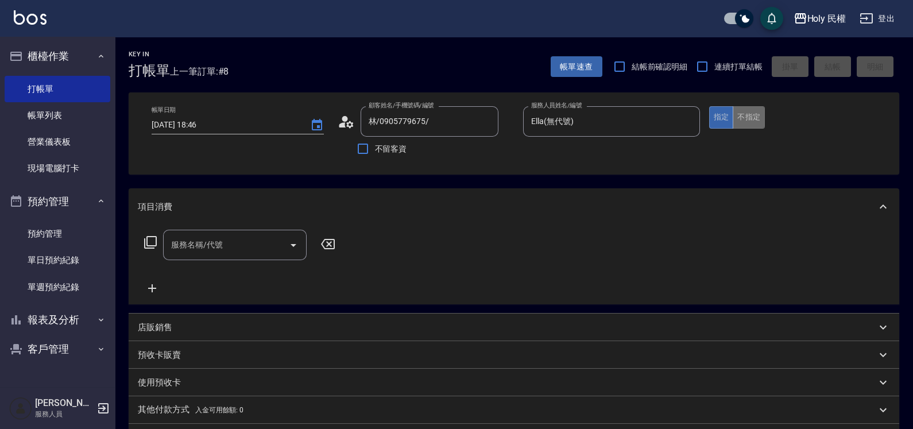
click at [754, 122] on button "不指定" at bounding box center [749, 117] width 32 height 22
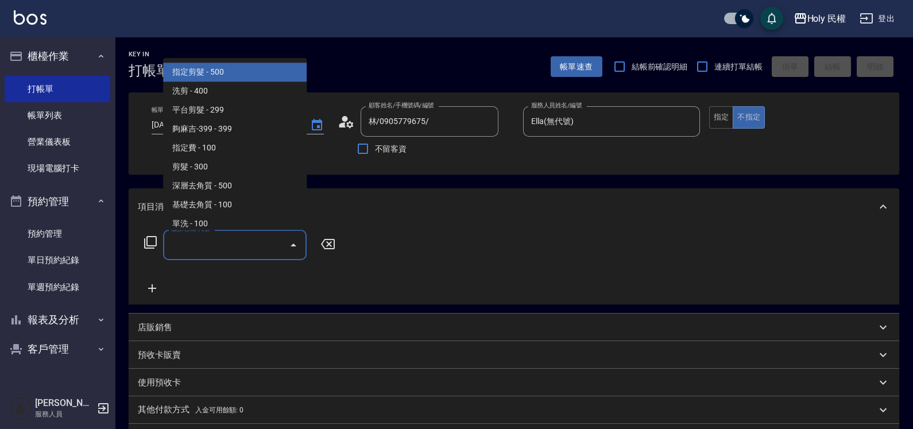
click at [223, 240] on input "服務名稱/代號" at bounding box center [226, 245] width 116 height 20
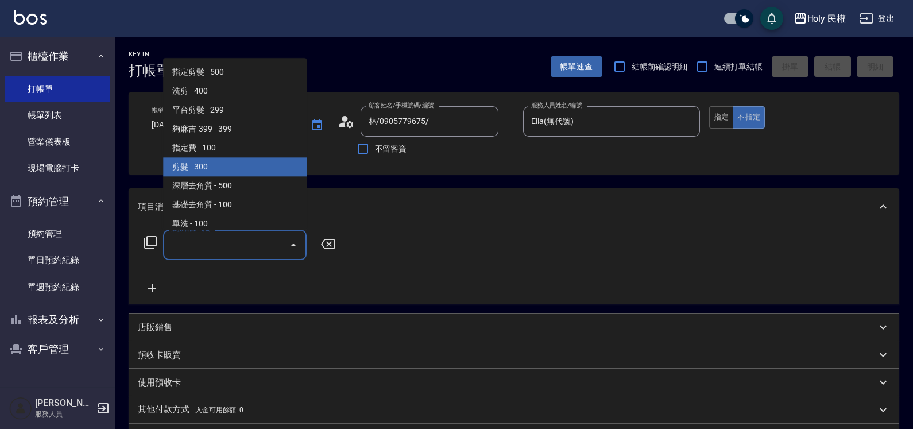
click at [212, 160] on span "剪髮 - 300" at bounding box center [235, 167] width 144 height 19
type input "剪髮(C02)"
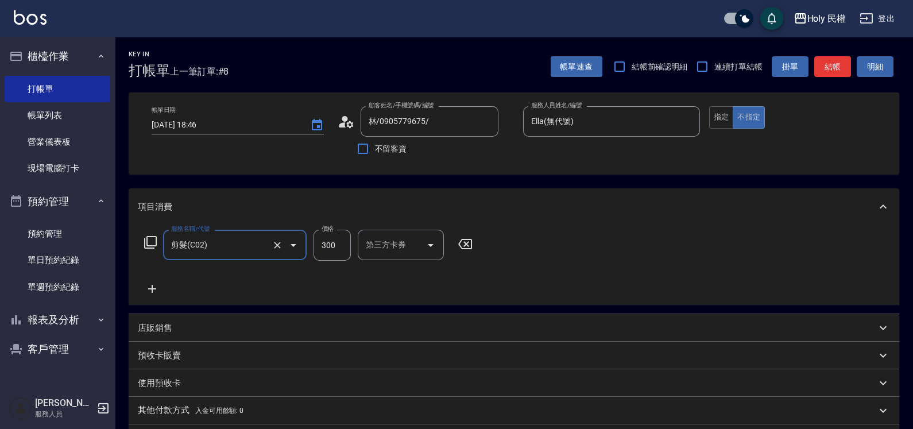
scroll to position [151, 0]
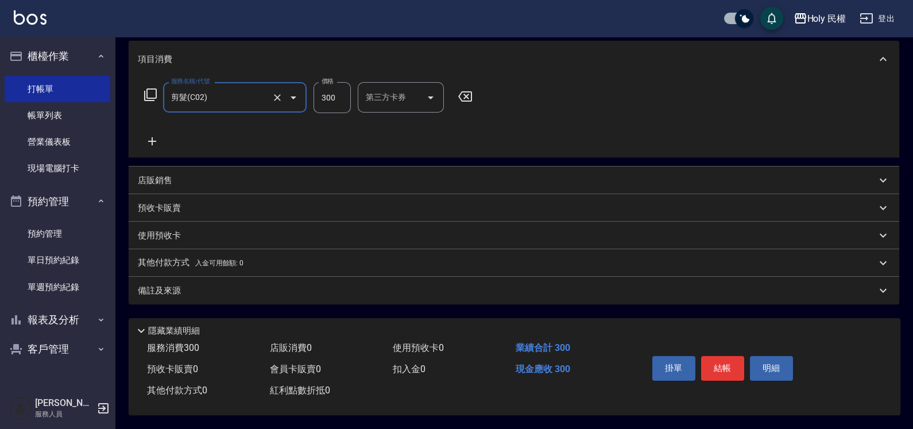
click at [439, 285] on div "備註及來源" at bounding box center [507, 291] width 739 height 12
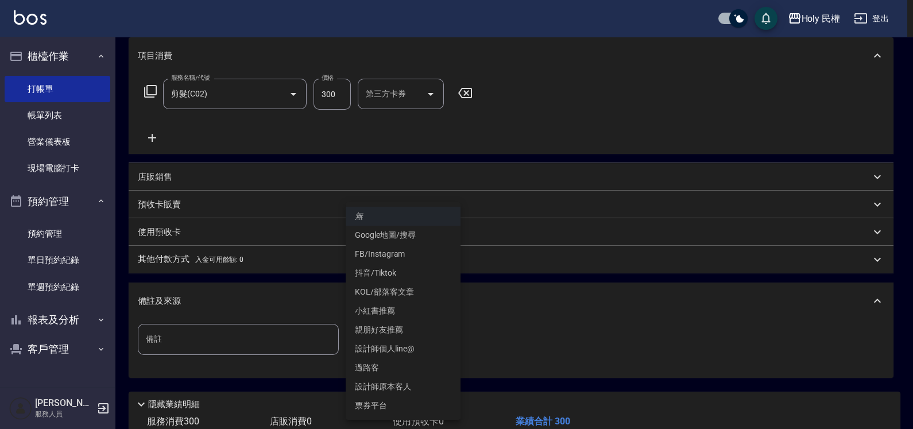
click at [429, 344] on body "Holy 民權 登出 櫃檯作業 打帳單 帳單列表 營業儀表板 現場電腦打卡 預約管理 預約管理 單日預約紀錄 單週預約紀錄 報表及分析 報表目錄 店家日報表 …" at bounding box center [456, 176] width 913 height 654
click at [399, 365] on li "過路客" at bounding box center [403, 367] width 115 height 19
type input "過路客"
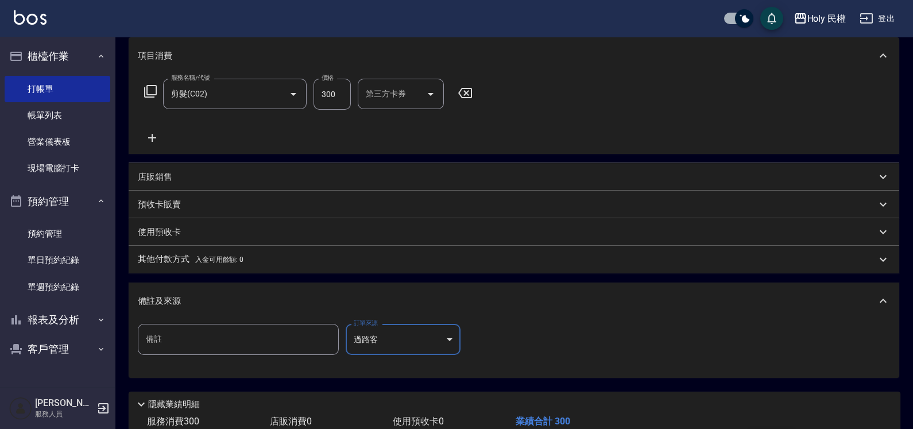
scroll to position [228, 0]
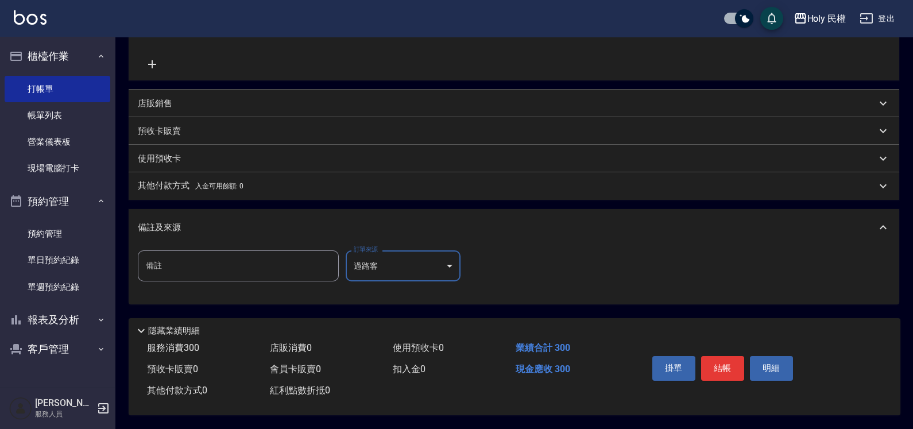
click at [725, 357] on button "結帳" at bounding box center [722, 368] width 43 height 24
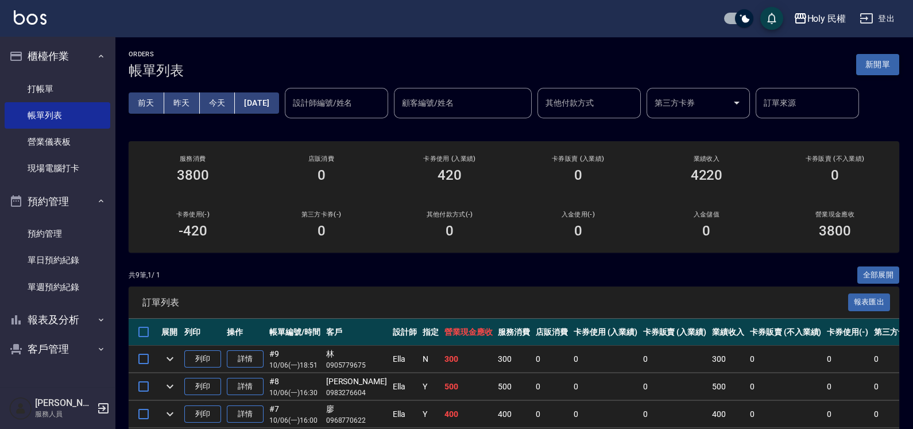
click at [886, 65] on button "新開單" at bounding box center [877, 64] width 43 height 21
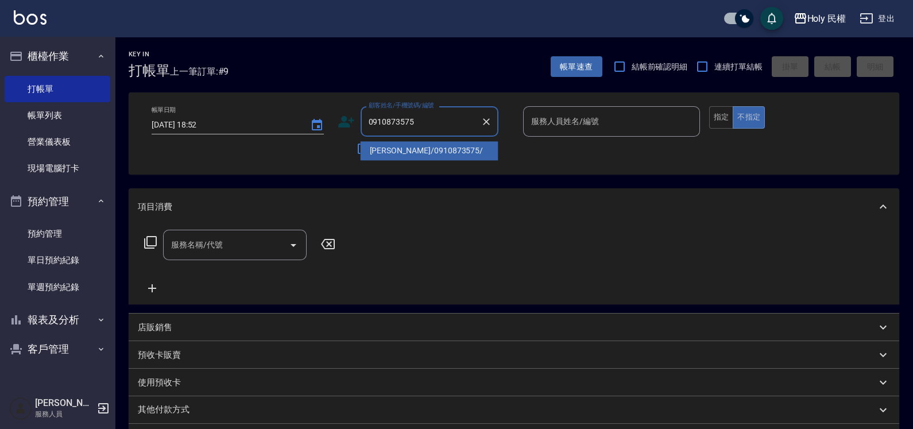
click at [435, 152] on li "李/0910873575/" at bounding box center [430, 150] width 138 height 19
type input "李/0910873575/"
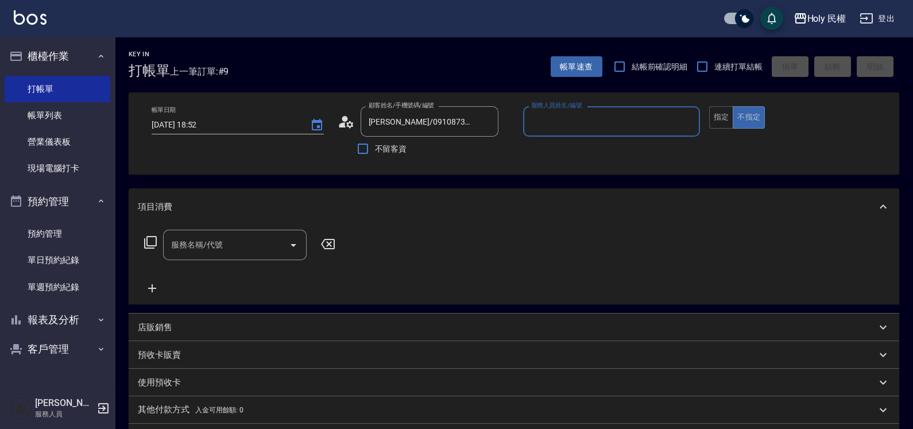
click at [580, 123] on input "服務人員姓名/編號" at bounding box center [611, 121] width 167 height 20
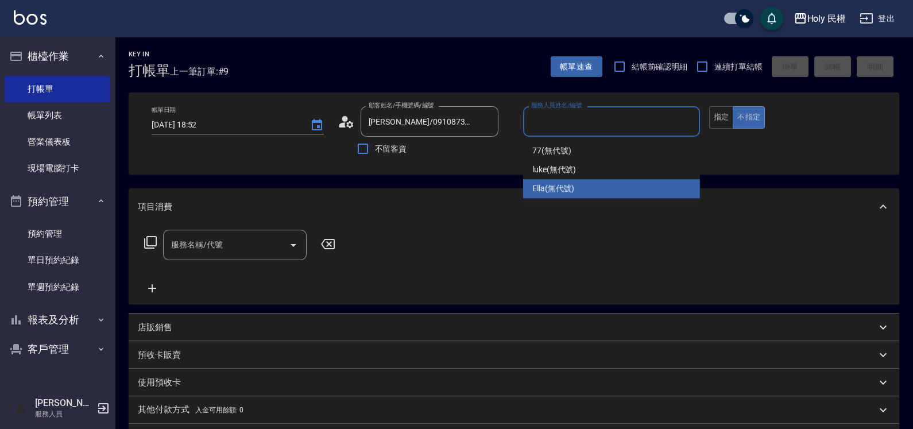
click at [573, 194] on span "Ella (無代號)" at bounding box center [553, 189] width 43 height 12
type input "Ella(無代號)"
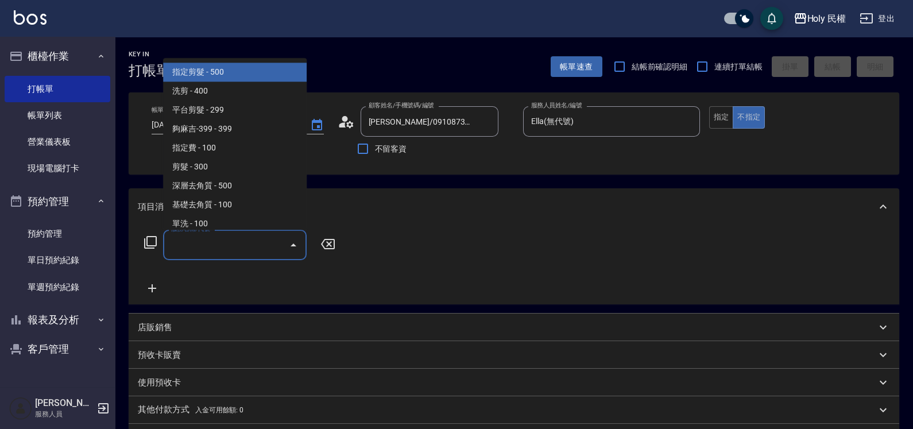
click at [240, 248] on input "服務名稱/代號" at bounding box center [226, 245] width 116 height 20
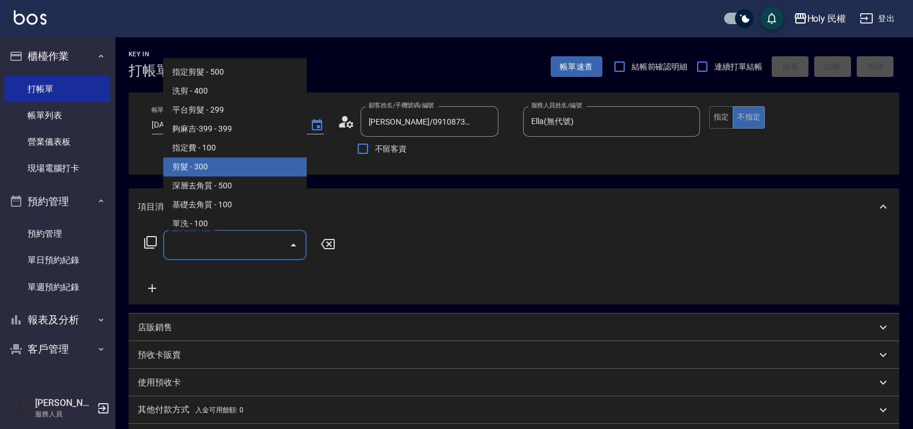
click at [204, 169] on span "剪髮 - 300" at bounding box center [235, 167] width 144 height 19
type input "剪髮(C02)"
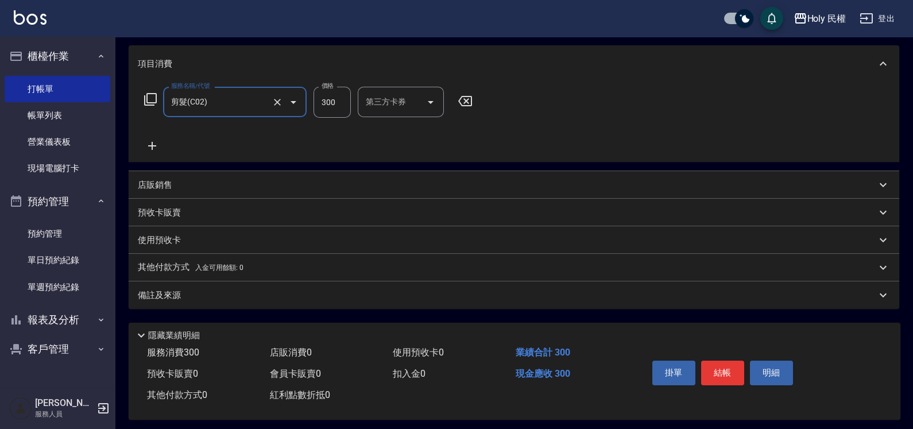
scroll to position [151, 0]
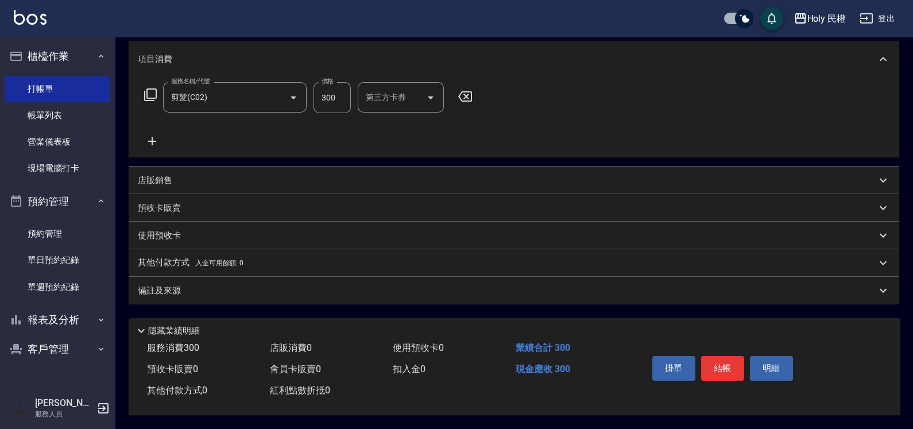
click at [712, 286] on div "備註及來源" at bounding box center [507, 291] width 739 height 12
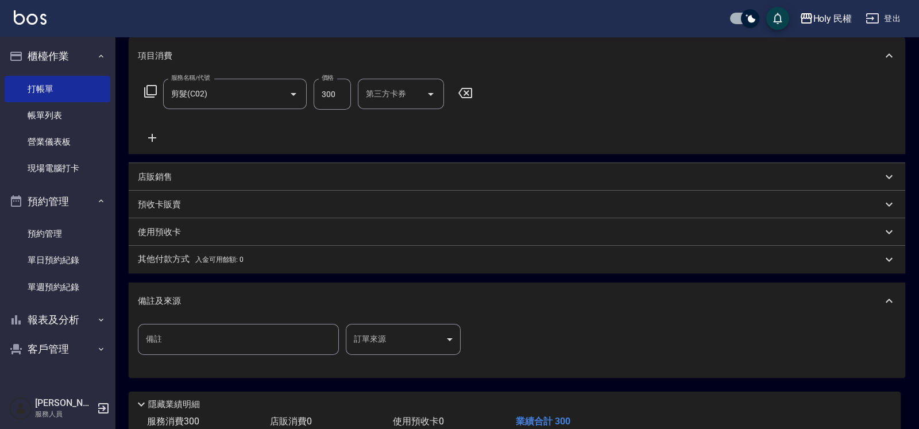
click at [412, 342] on body "Holy 民權 登出 櫃檯作業 打帳單 帳單列表 營業儀表板 現場電腦打卡 預約管理 預約管理 單日預約紀錄 單週預約紀錄 報表及分析 報表目錄 店家日報表 …" at bounding box center [459, 176] width 919 height 654
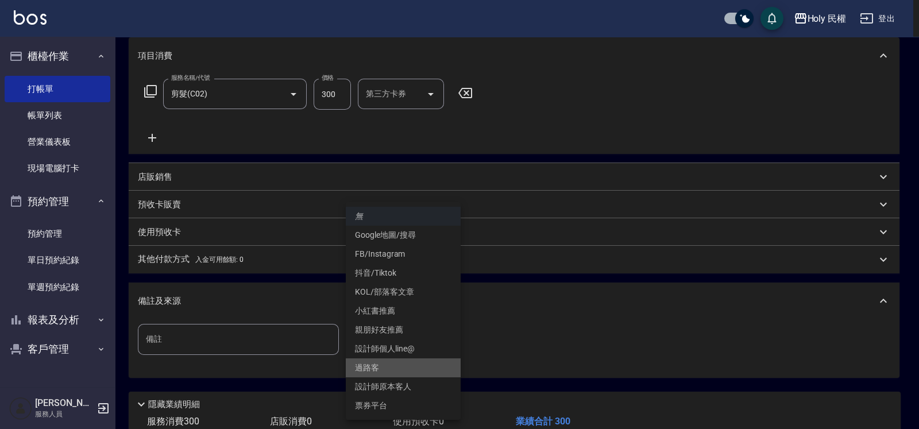
click at [401, 365] on li "過路客" at bounding box center [403, 367] width 115 height 19
type input "過路客"
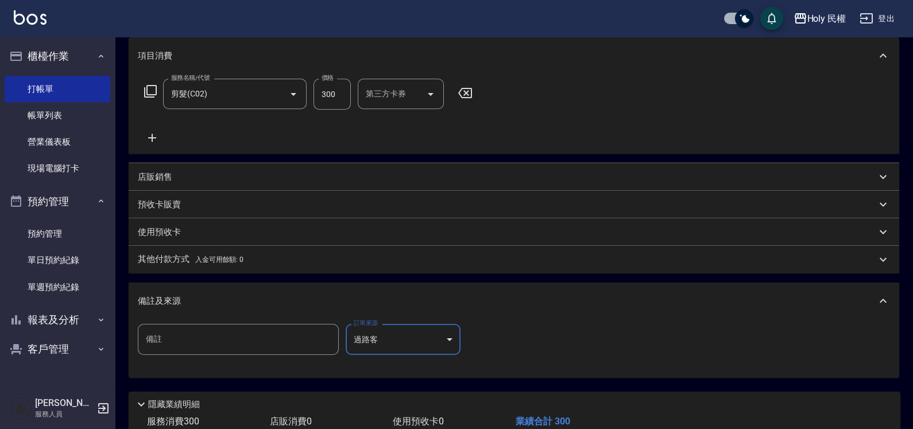
scroll to position [228, 0]
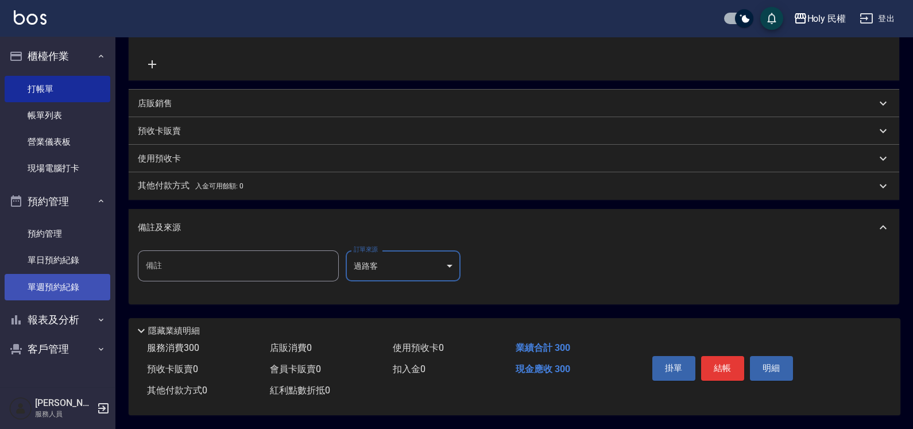
drag, startPoint x: 61, startPoint y: 258, endPoint x: 61, endPoint y: 287, distance: 28.7
click at [62, 258] on link "單日預約紀錄" at bounding box center [58, 260] width 106 height 26
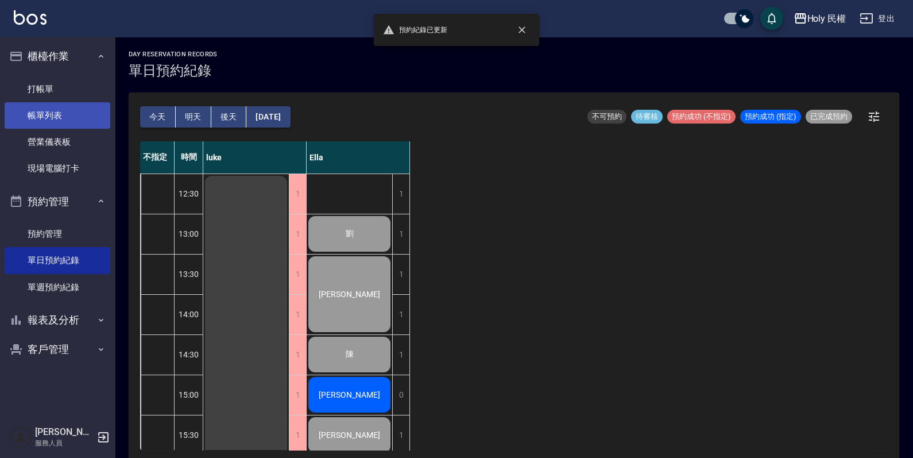
click at [49, 115] on link "帳單列表" at bounding box center [58, 115] width 106 height 26
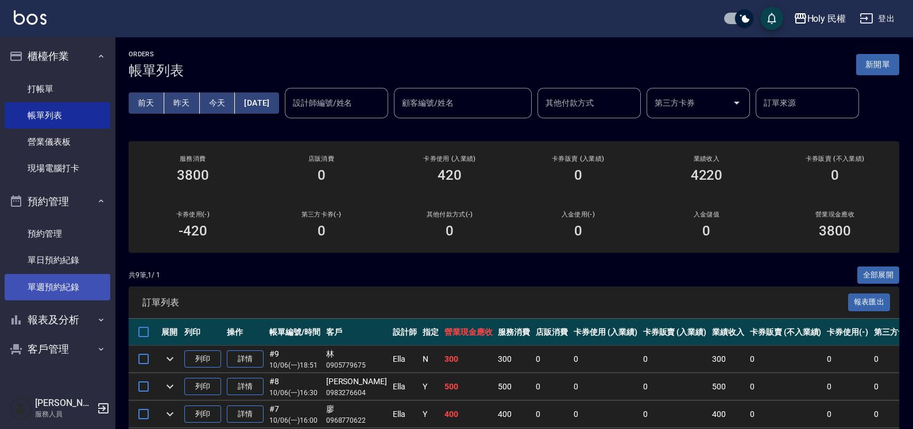
drag, startPoint x: 29, startPoint y: 267, endPoint x: 29, endPoint y: 296, distance: 28.7
click at [29, 267] on link "單日預約紀錄" at bounding box center [58, 260] width 106 height 26
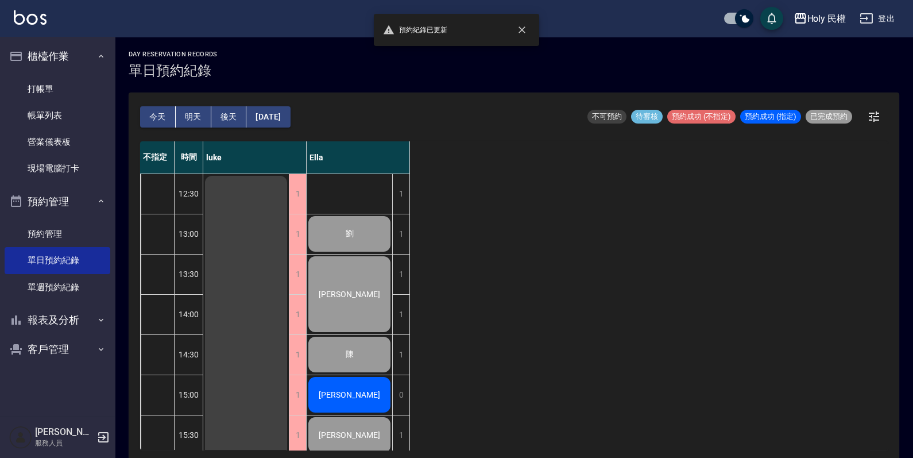
click at [193, 112] on button "明天" at bounding box center [194, 116] width 36 height 21
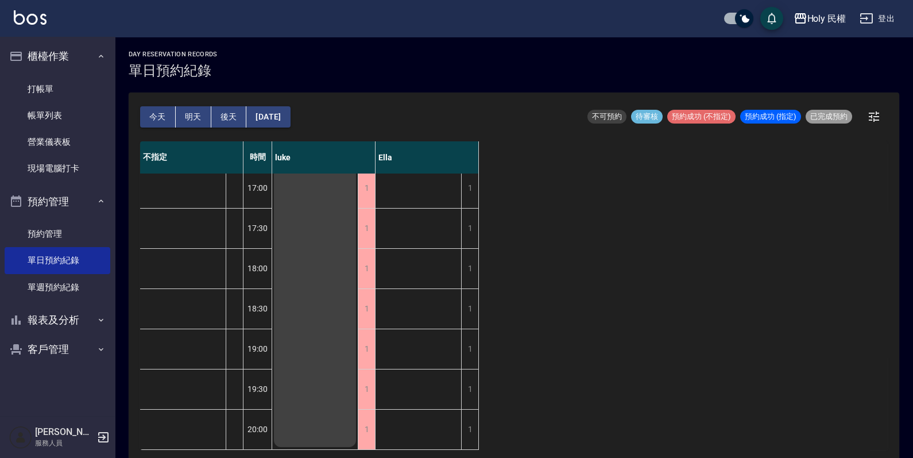
scroll to position [3, 0]
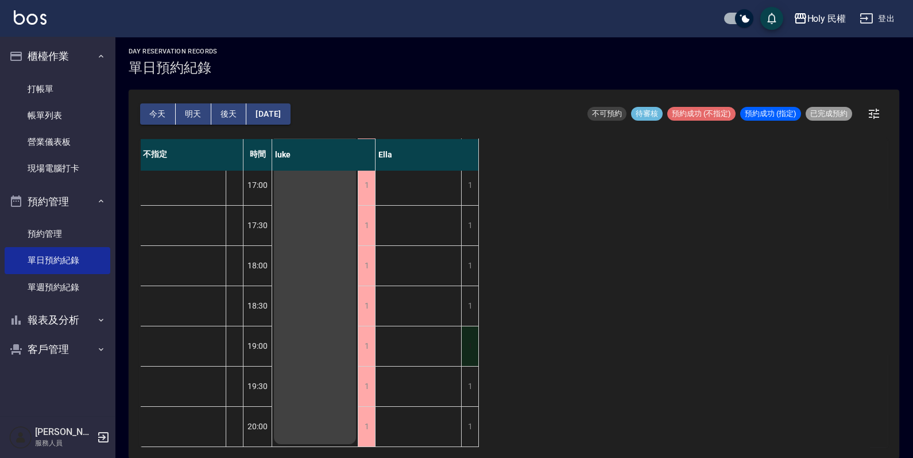
click at [473, 341] on div "1" at bounding box center [469, 346] width 17 height 40
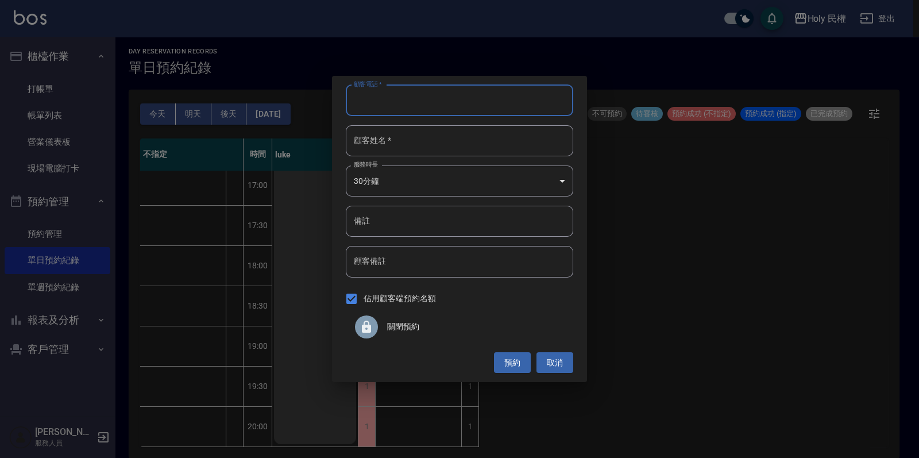
click at [488, 110] on input "顧客電話   *" at bounding box center [459, 100] width 227 height 31
type input "0902256867"
click at [464, 145] on input "顧客姓名   *" at bounding box center [459, 140] width 227 height 31
type input "林"
click at [503, 353] on button "預約" at bounding box center [512, 362] width 37 height 21
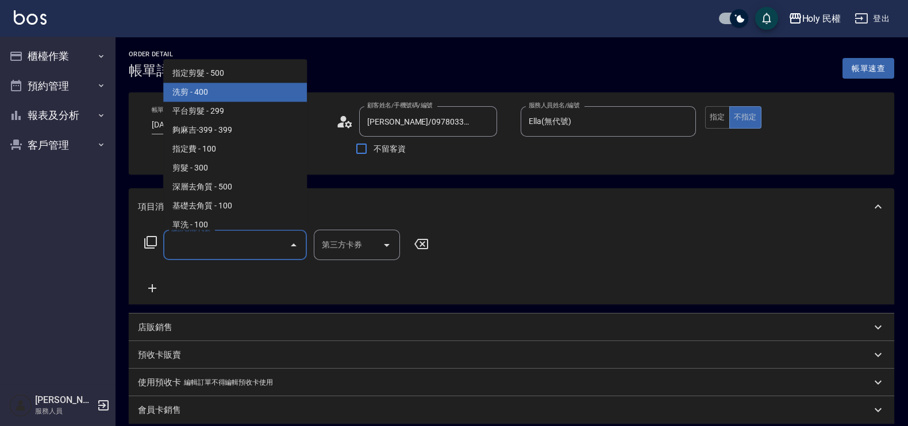
click at [214, 86] on span "洗剪 - 400" at bounding box center [235, 92] width 144 height 19
type input "洗剪(3)"
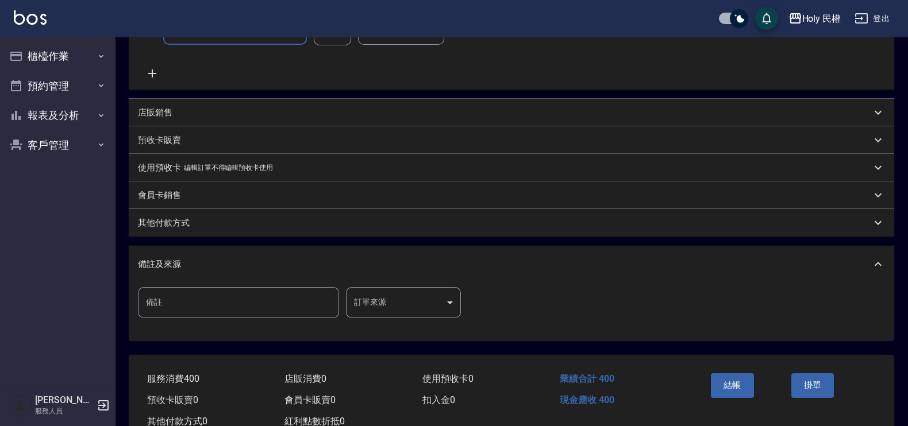
scroll to position [253, 0]
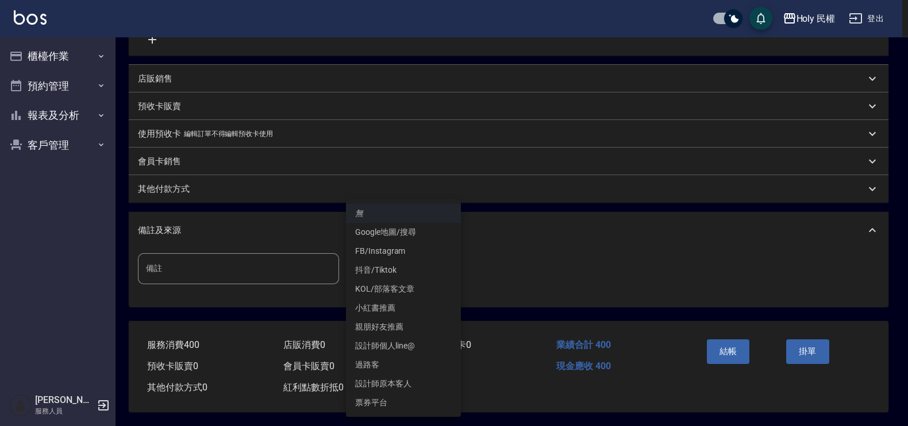
click at [411, 272] on body "Holy 民權 登出 櫃檯作業 打帳單 帳單列表 營業儀表板 現場電腦打卡 預約管理 預約管理 單日預約紀錄 單週預約紀錄 報表及分析 報表目錄 店家日報表 …" at bounding box center [454, 88] width 908 height 675
click at [420, 233] on li "Google地圖/搜尋" at bounding box center [403, 232] width 115 height 19
type input "Google地圖/搜尋"
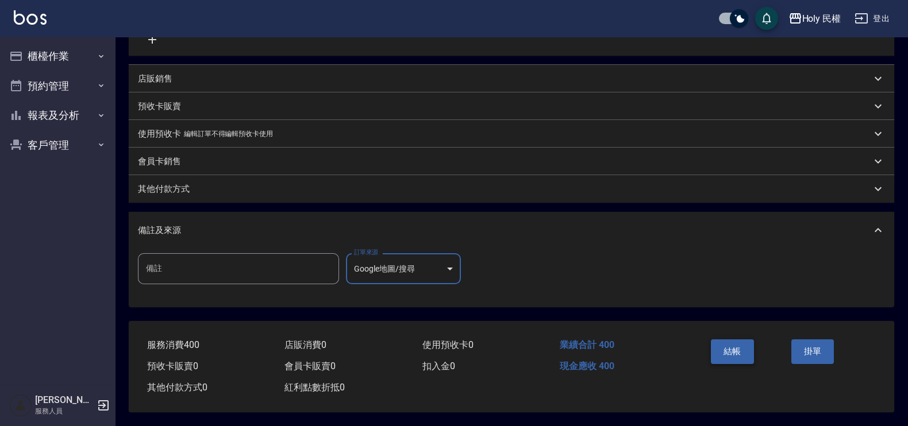
click at [745, 354] on button "結帳" at bounding box center [731, 351] width 43 height 24
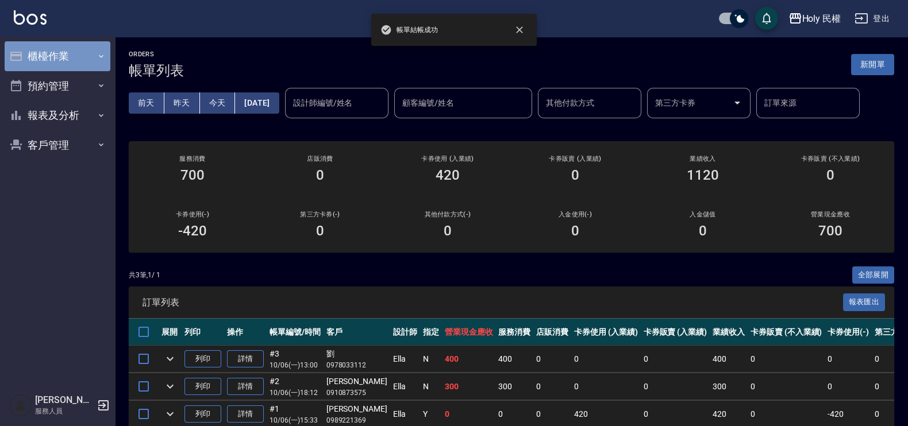
click at [35, 65] on button "櫃檯作業" at bounding box center [58, 56] width 106 height 30
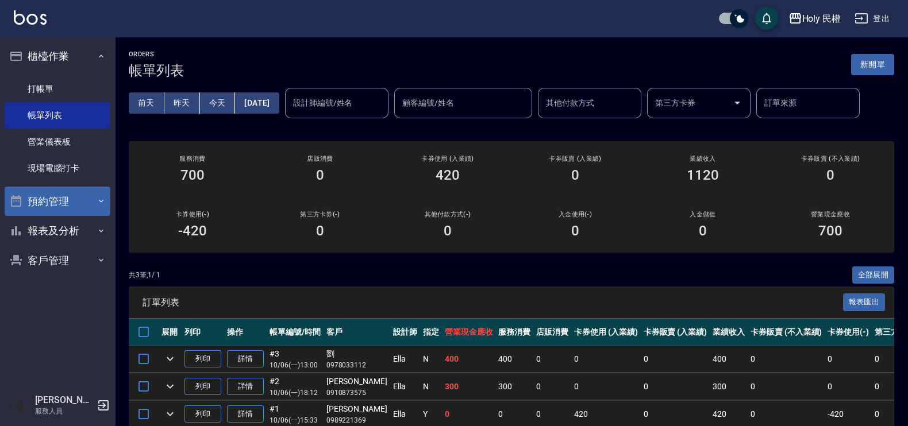
click at [69, 203] on button "預約管理" at bounding box center [58, 202] width 106 height 30
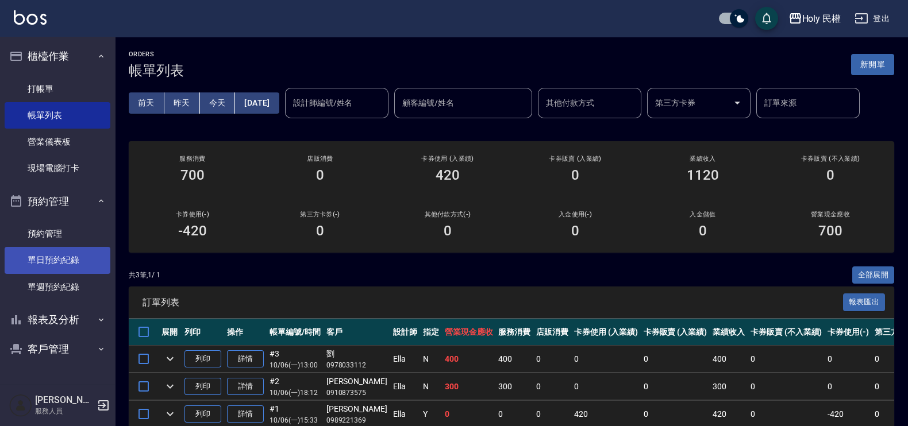
click at [76, 250] on link "單日預約紀錄" at bounding box center [58, 260] width 106 height 26
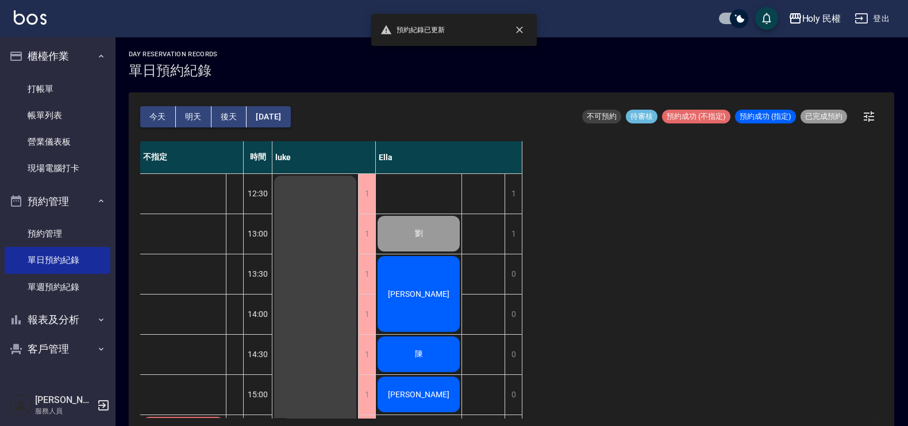
click at [450, 292] on div "[PERSON_NAME]" at bounding box center [419, 293] width 86 height 79
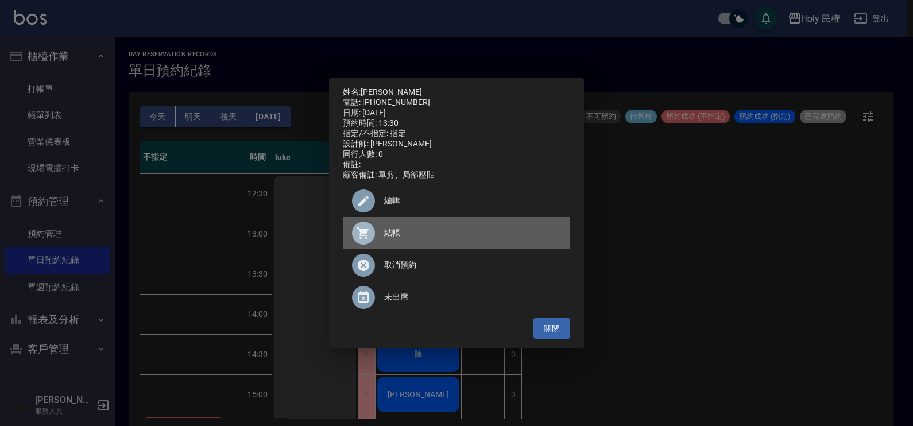
click at [418, 233] on span "結帳" at bounding box center [472, 233] width 177 height 12
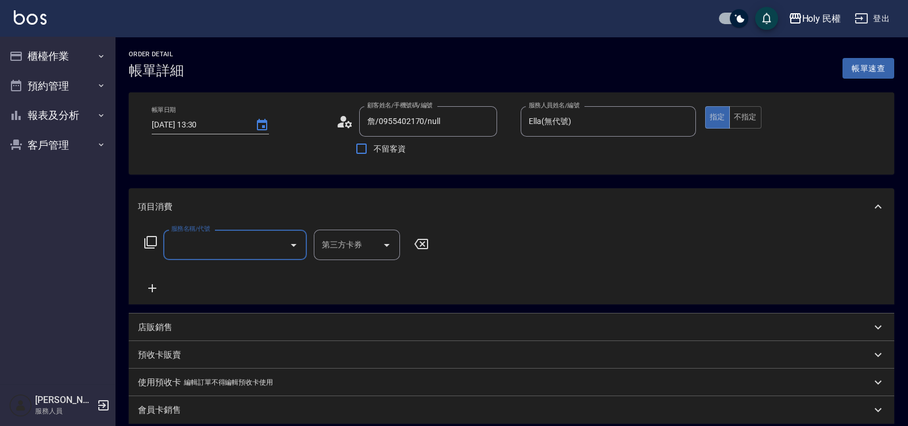
click at [268, 238] on input "服務名稱/代號" at bounding box center [226, 245] width 116 height 20
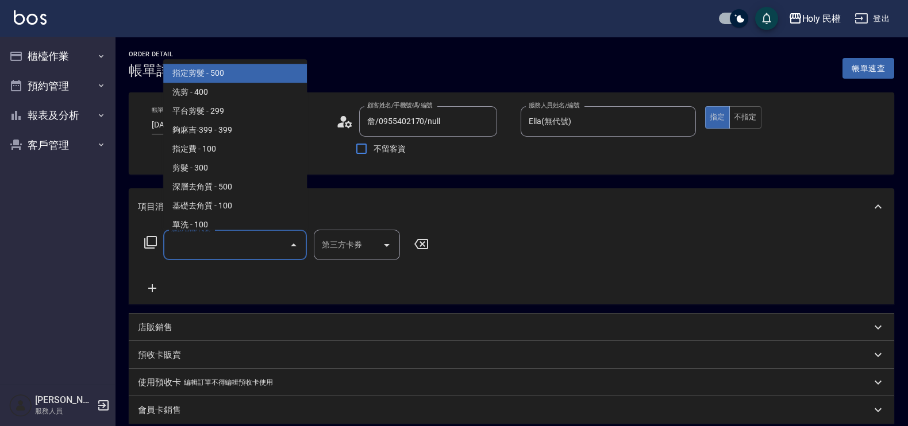
click at [218, 77] on span "指定剪髮 - 500" at bounding box center [235, 73] width 144 height 19
type input "指定剪髮(1)"
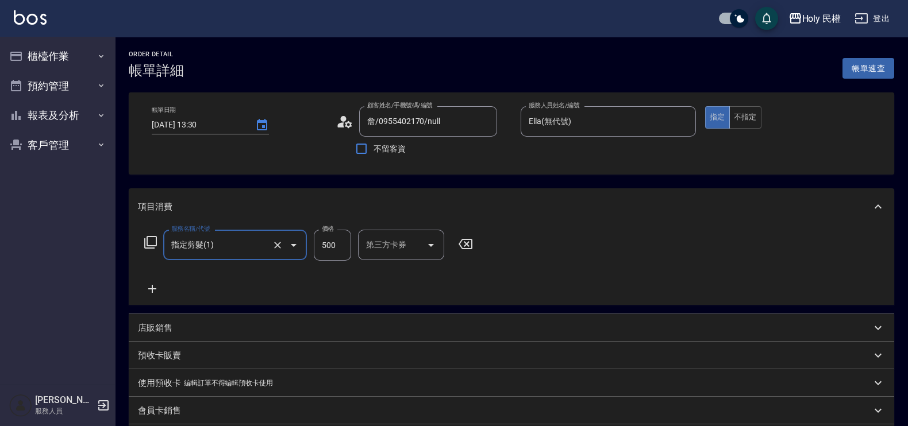
click at [153, 291] on icon at bounding box center [152, 289] width 29 height 14
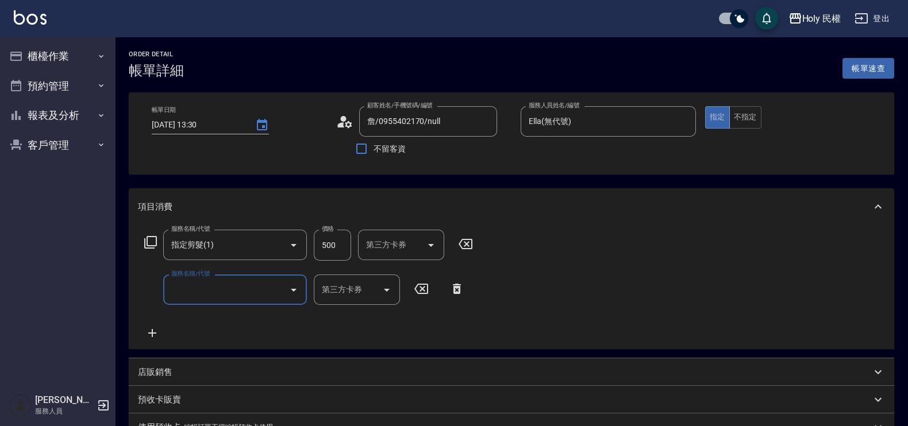
click at [460, 283] on icon at bounding box center [456, 289] width 29 height 14
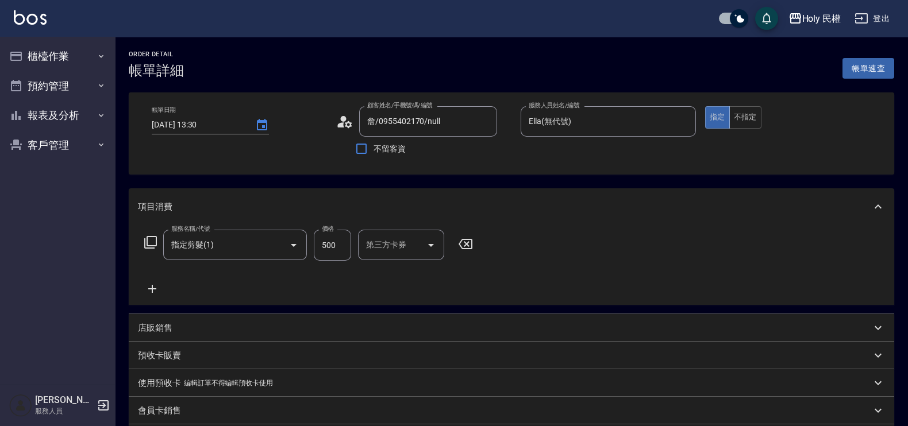
click at [330, 243] on input "500" at bounding box center [332, 245] width 37 height 31
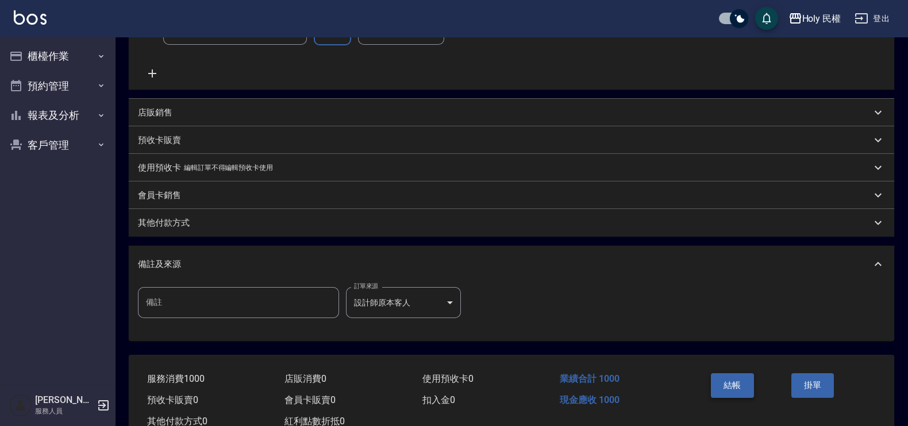
type input "1000"
click at [737, 384] on button "結帳" at bounding box center [731, 385] width 43 height 24
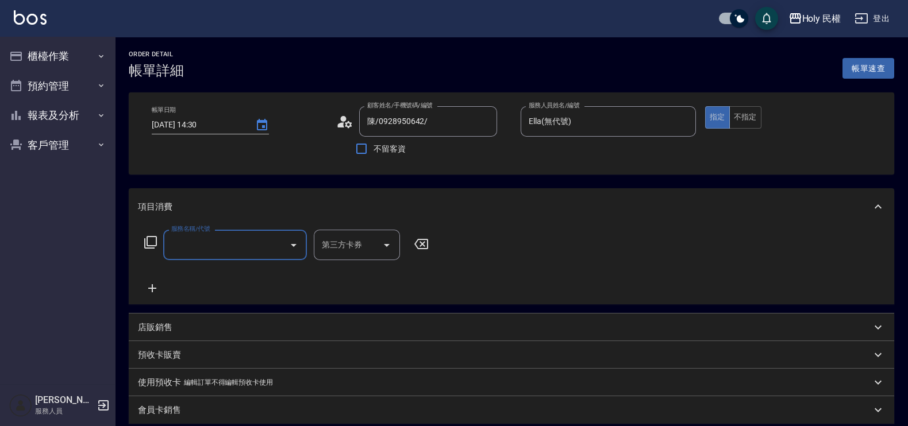
click at [214, 244] on input "服務名稱/代號" at bounding box center [226, 245] width 116 height 20
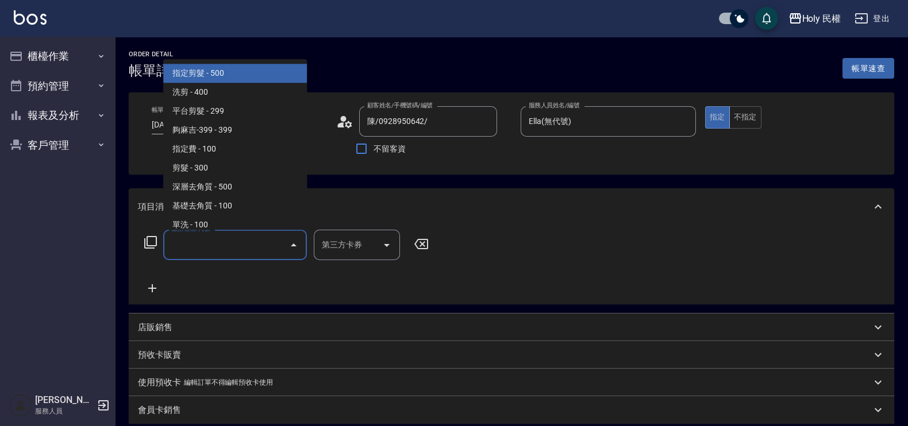
click at [225, 76] on span "指定剪髮 - 500" at bounding box center [235, 73] width 144 height 19
type input "指定剪髮(1)"
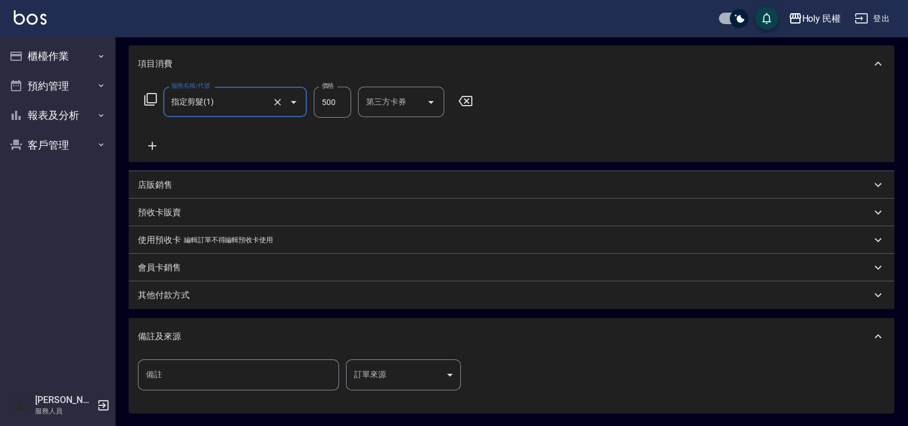
scroll to position [215, 0]
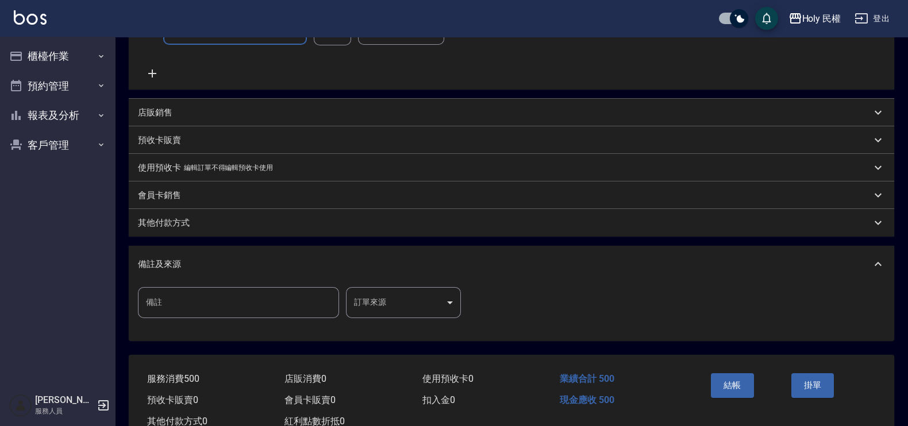
click at [427, 299] on body "Holy 民權 登出 櫃檯作業 打帳單 帳單列表 營業儀表板 現場電腦打卡 預約管理 預約管理 單日預約紀錄 單週預約紀錄 報表及分析 報表目錄 店家日報表 …" at bounding box center [454, 122] width 908 height 675
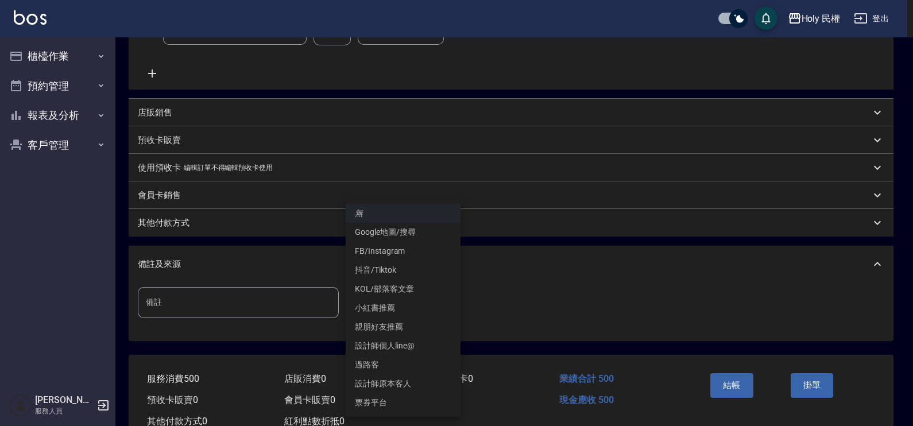
click at [407, 385] on li "設計師原本客人" at bounding box center [403, 383] width 115 height 19
type input "設計師原本客人"
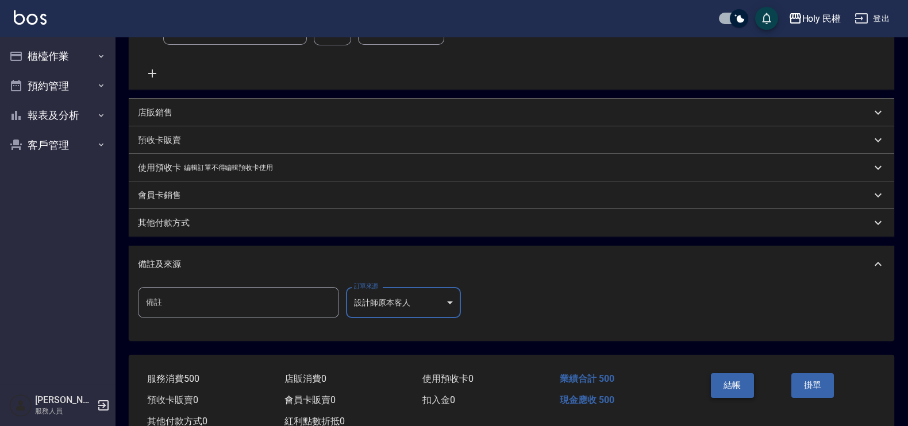
click at [724, 385] on button "結帳" at bounding box center [731, 385] width 43 height 24
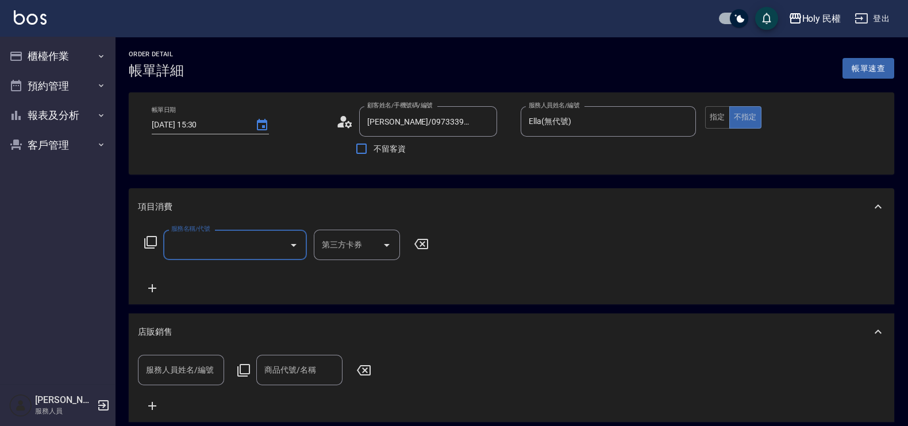
click at [208, 254] on input "服務名稱/代號" at bounding box center [226, 245] width 116 height 20
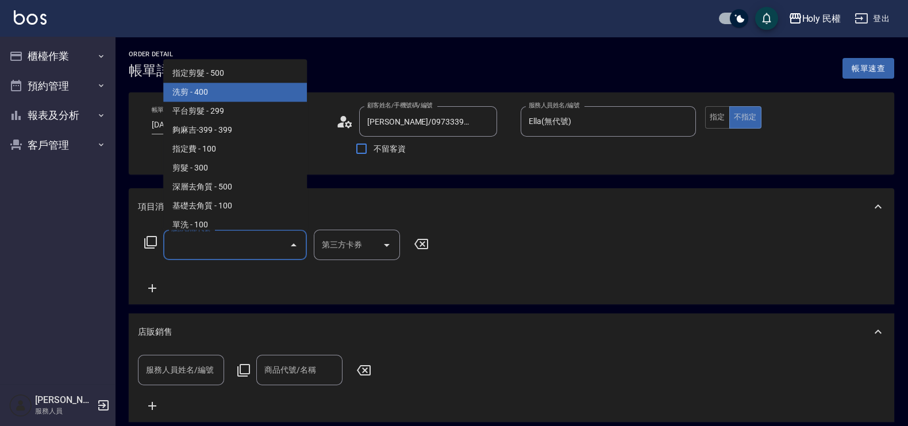
click at [213, 95] on span "洗剪 - 400" at bounding box center [235, 92] width 144 height 19
type input "洗剪(3)"
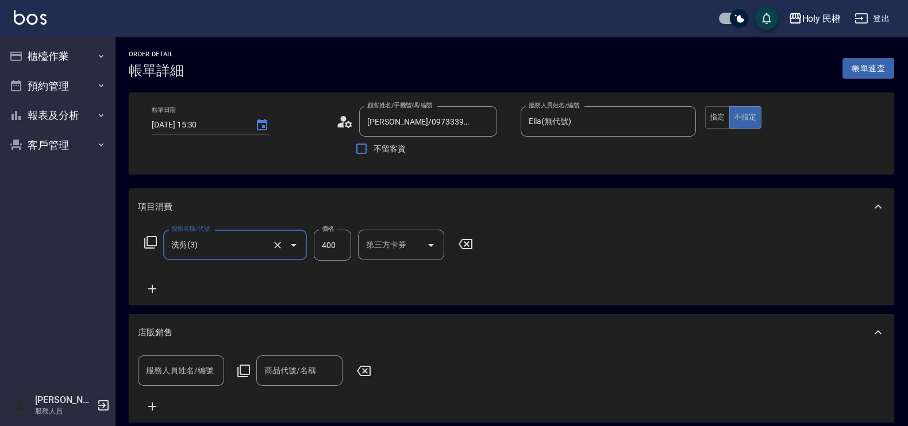
click at [871, 328] on icon at bounding box center [878, 333] width 14 height 14
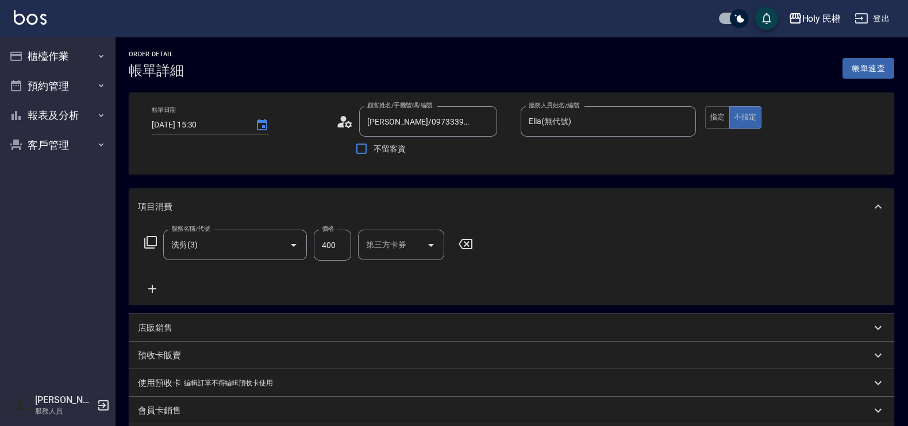
scroll to position [176, 0]
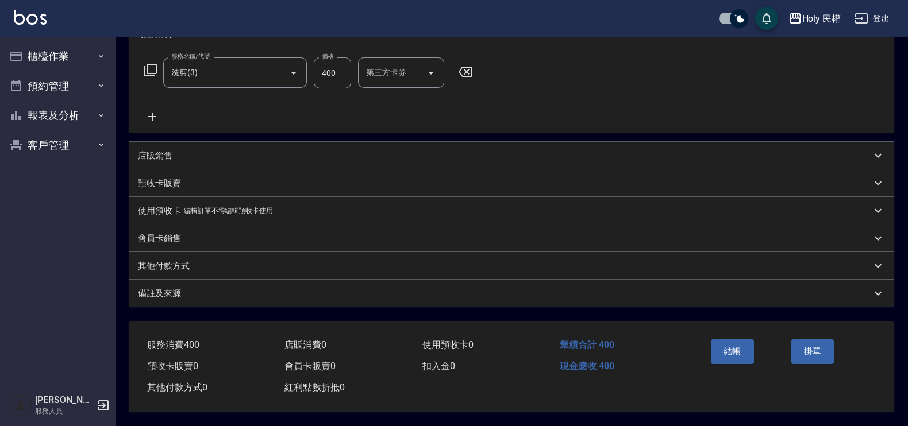
click at [639, 289] on div "備註及來源" at bounding box center [504, 294] width 733 height 12
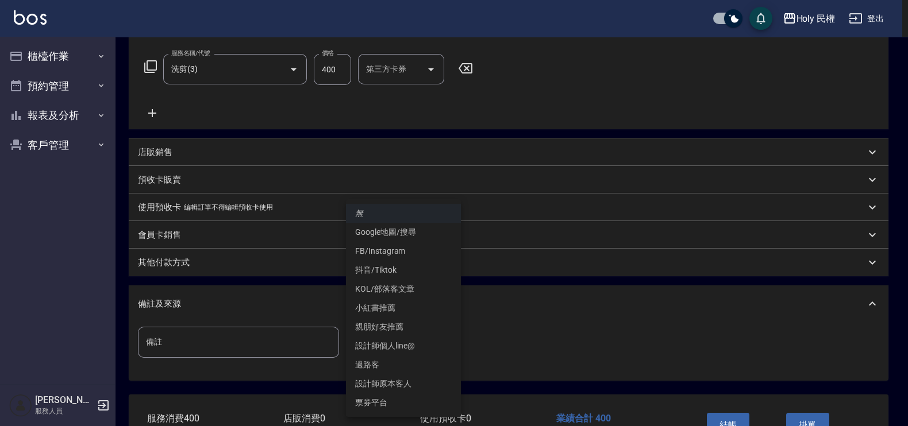
click at [423, 334] on body "Holy 民權 登出 櫃檯作業 打帳單 帳單列表 營業儀表板 現場電腦打卡 預約管理 預約管理 單日預約紀錄 單週預約紀錄 報表及分析 報表目錄 店家日報表 …" at bounding box center [454, 161] width 908 height 675
click at [402, 236] on li "Google地圖/搜尋" at bounding box center [403, 232] width 115 height 19
type input "Google地圖/搜尋"
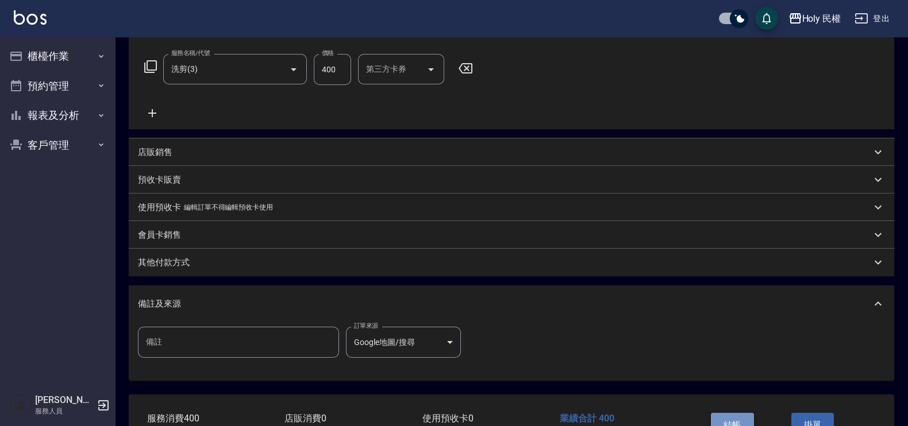
click at [742, 421] on button "結帳" at bounding box center [731, 425] width 43 height 24
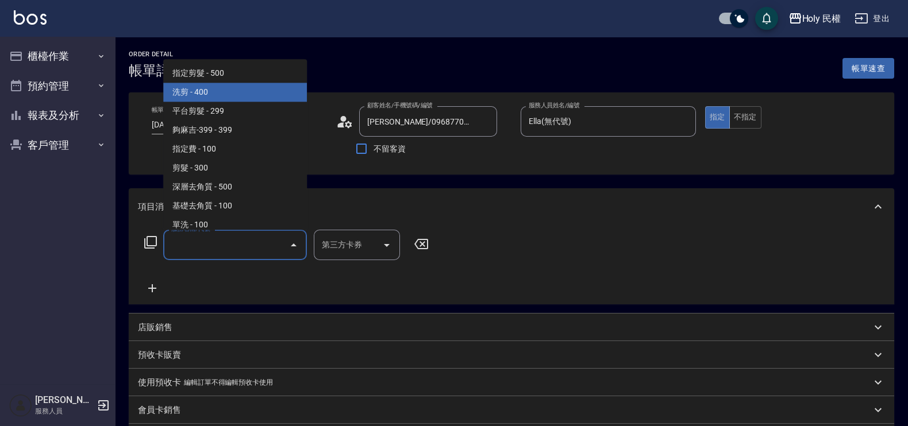
click at [224, 99] on span "洗剪 - 400" at bounding box center [235, 92] width 144 height 19
type input "洗剪(3)"
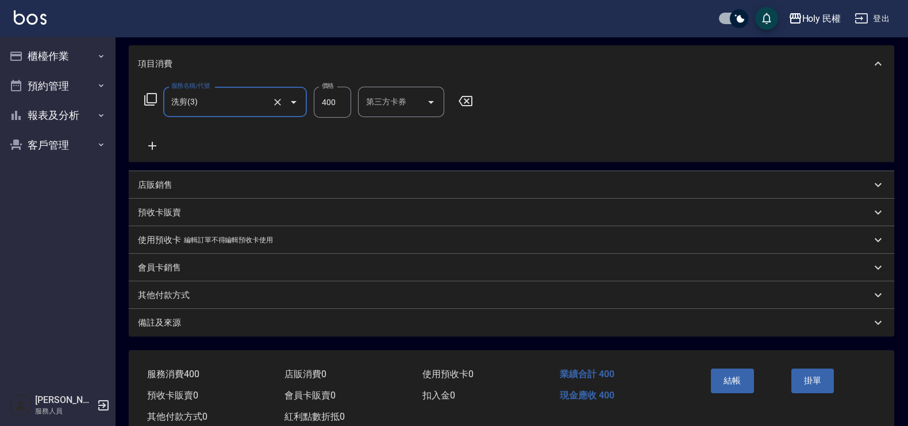
scroll to position [176, 0]
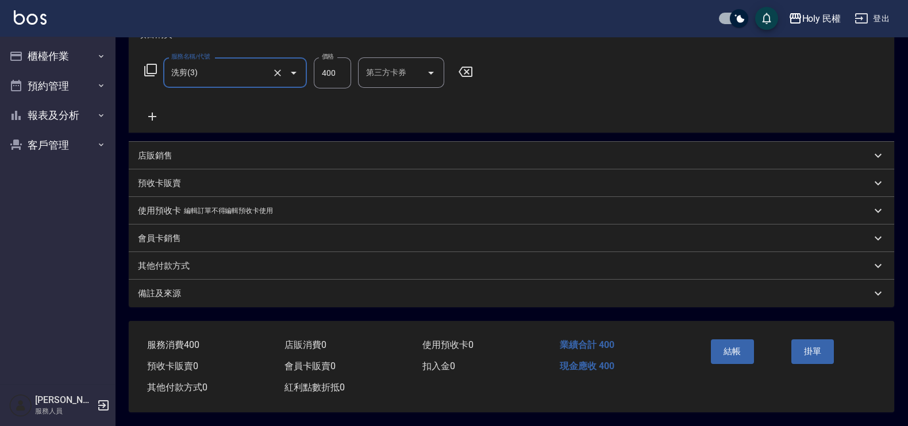
click at [510, 300] on div "備註及來源" at bounding box center [511, 294] width 765 height 28
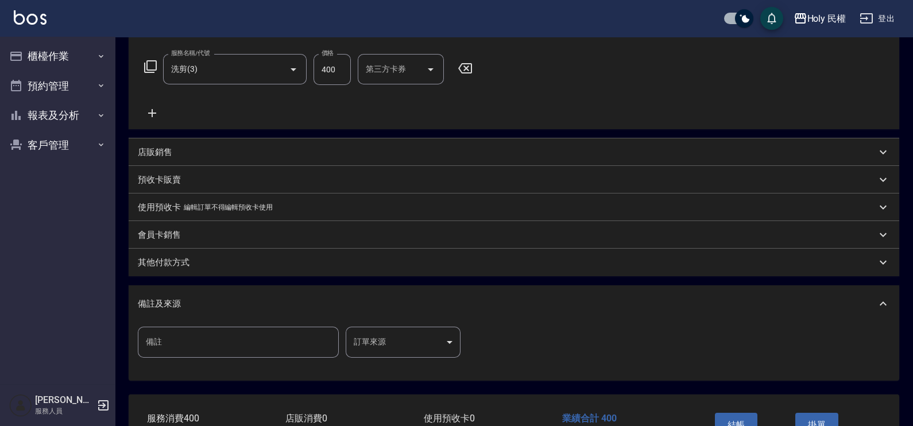
click at [423, 339] on body "Holy 民權 登出 櫃檯作業 打帳單 帳單列表 營業儀表板 現場電腦打卡 預約管理 預約管理 單日預約紀錄 單週預約紀錄 報表及分析 報表目錄 店家日報表 …" at bounding box center [456, 161] width 913 height 675
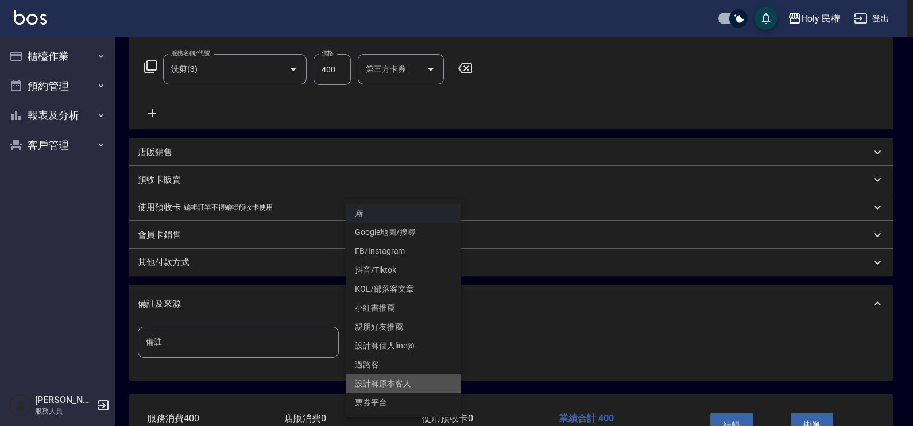
click at [407, 382] on li "設計師原本客人" at bounding box center [403, 383] width 115 height 19
type input "設計師原本客人"
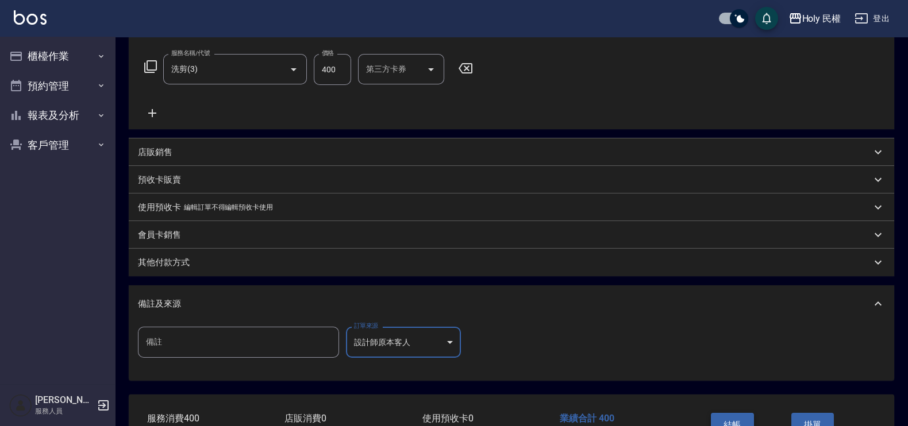
click at [736, 416] on button "結帳" at bounding box center [731, 425] width 43 height 24
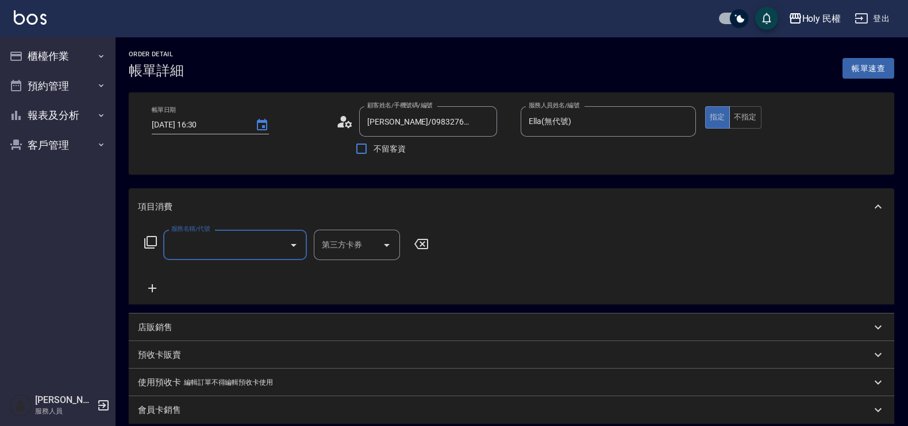
click at [284, 250] on div at bounding box center [292, 245] width 17 height 30
click at [248, 252] on input "服務名稱/代號" at bounding box center [226, 245] width 116 height 20
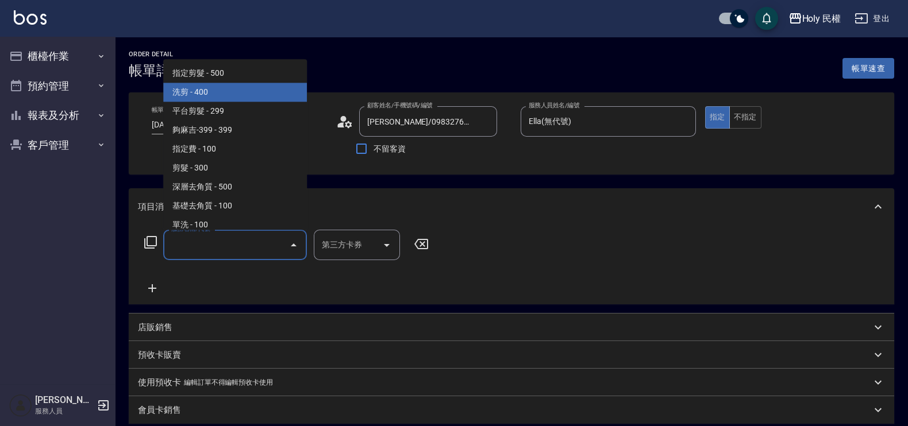
click at [242, 89] on span "洗剪 - 400" at bounding box center [235, 92] width 144 height 19
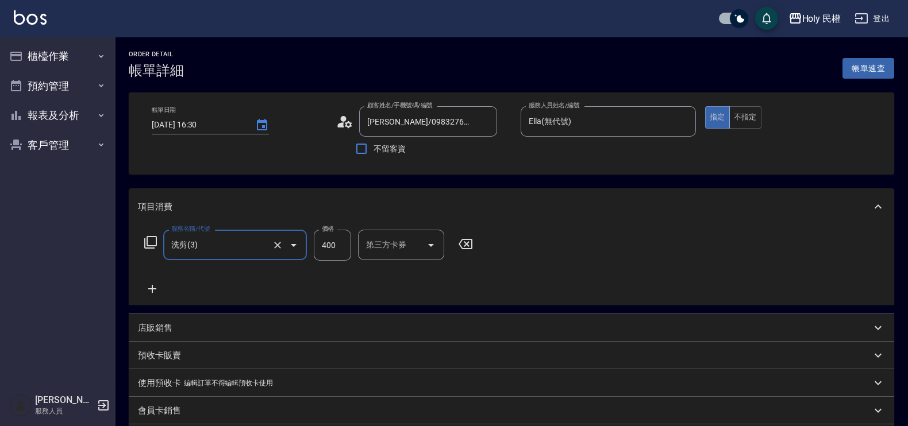
click at [227, 235] on input "洗剪(3)" at bounding box center [218, 245] width 101 height 20
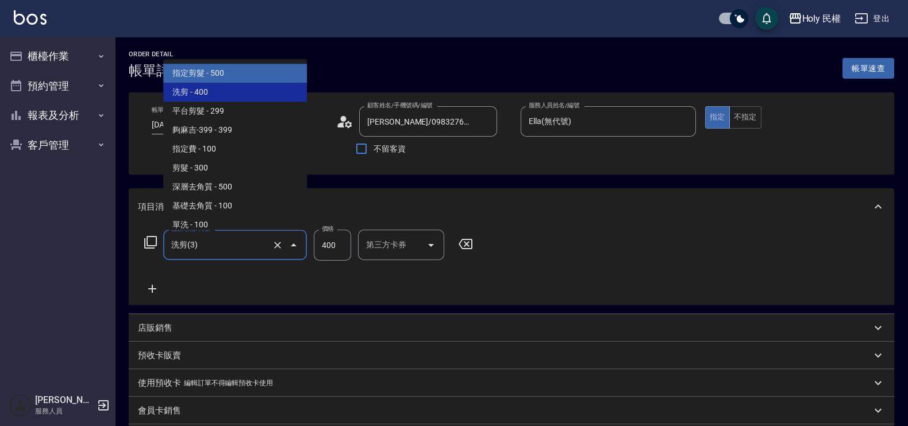
click at [246, 80] on span "指定剪髮 - 500" at bounding box center [235, 73] width 144 height 19
type input "指定剪髮(1)"
type input "500"
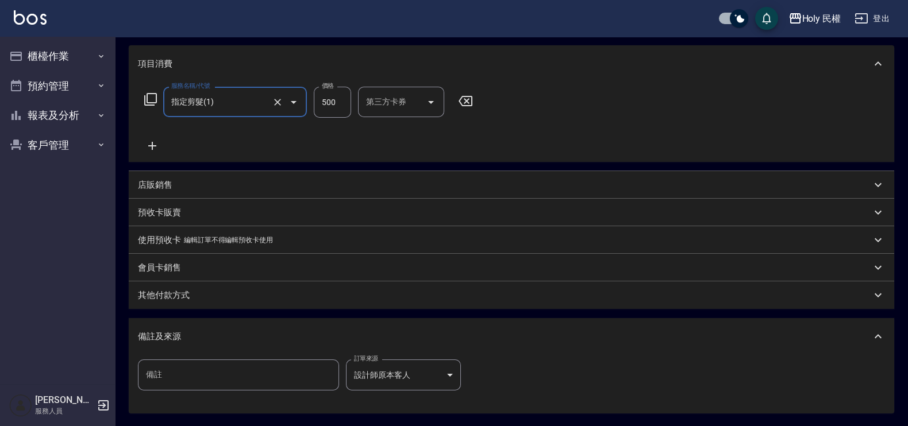
scroll to position [253, 0]
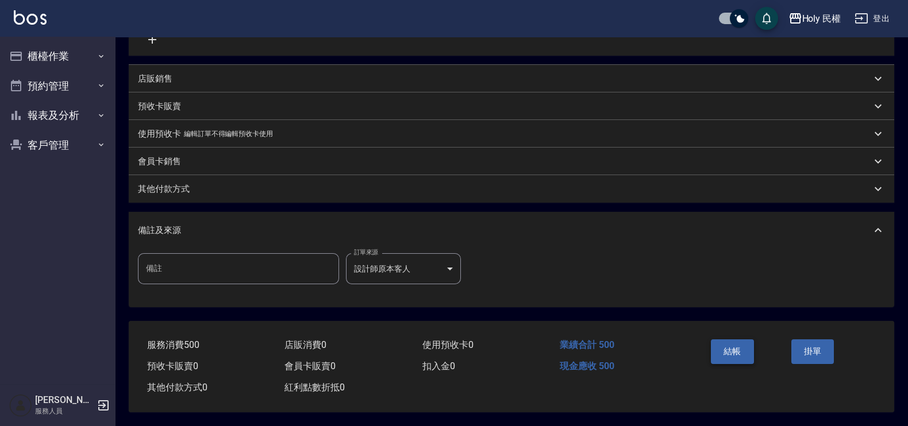
click at [736, 346] on button "結帳" at bounding box center [731, 351] width 43 height 24
